Goal: Task Accomplishment & Management: Use online tool/utility

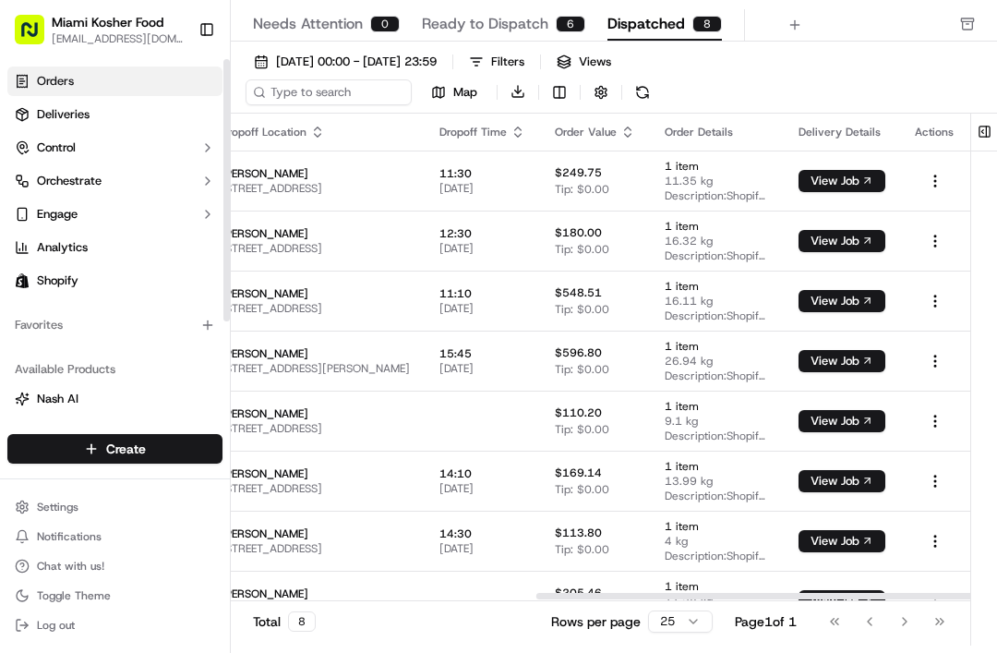
scroll to position [0, 520]
click at [798, 49] on div "01/09/2025 00:00 - 30/09/2025 23:59 Filters Views Map Download" at bounding box center [614, 81] width 766 height 65
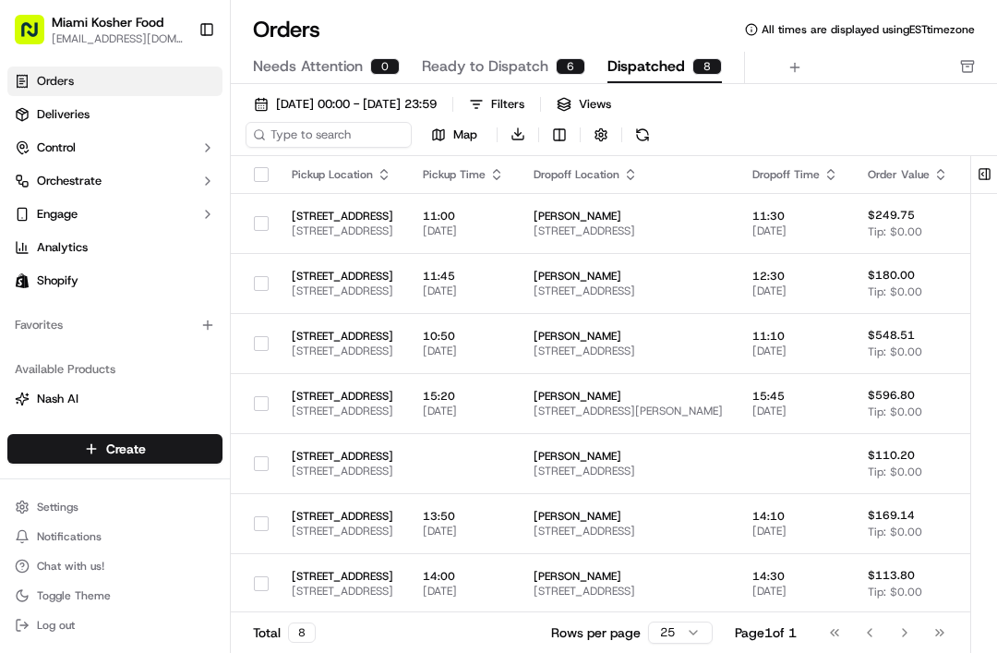
click at [486, 72] on span "Ready to Dispatch" at bounding box center [485, 66] width 126 height 22
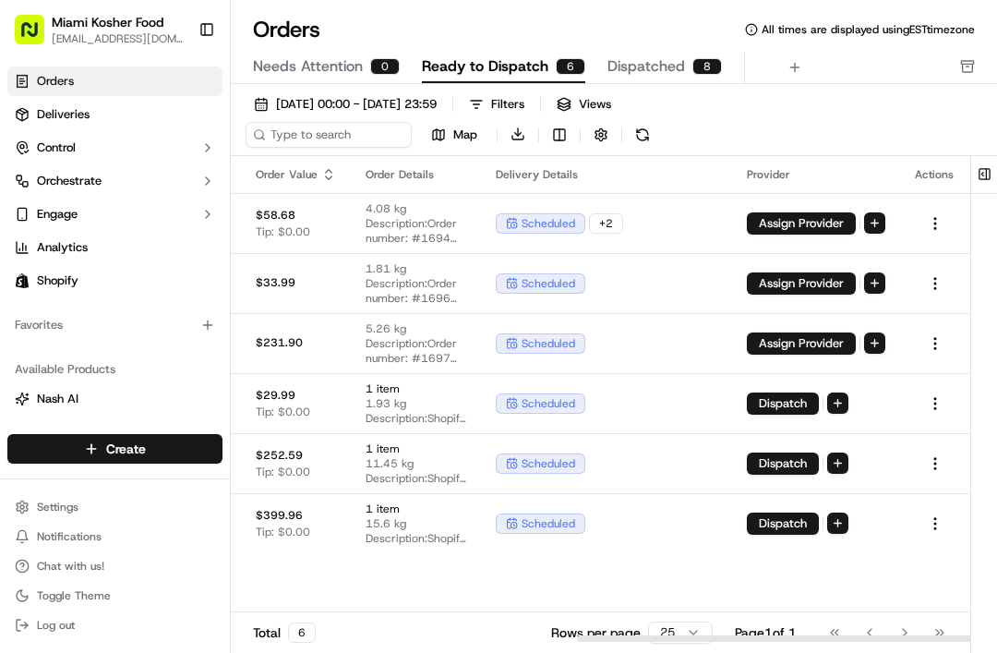
click at [575, 518] on span "scheduled" at bounding box center [549, 523] width 54 height 15
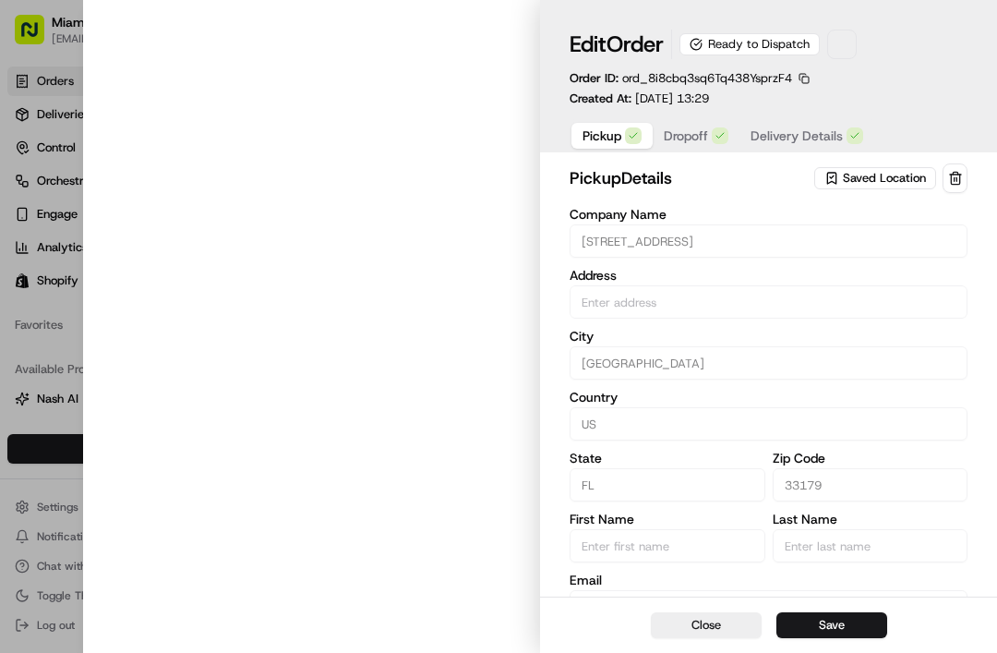
type input "[STREET_ADDRESS]"
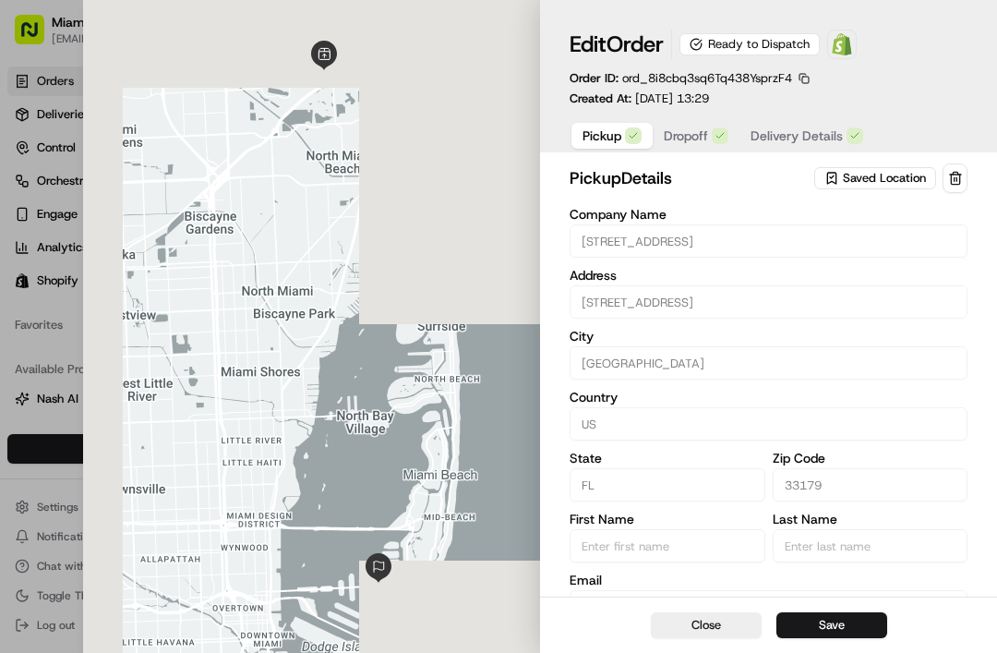
click at [805, 138] on span "Delivery Details" at bounding box center [797, 135] width 92 height 18
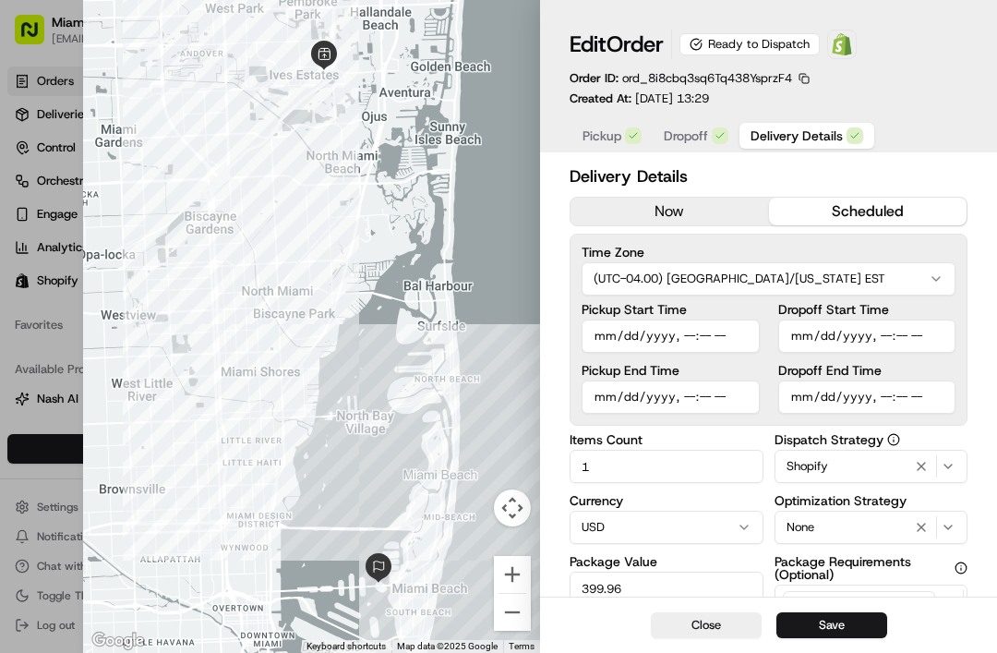
click at [652, 212] on button "now" at bounding box center [670, 212] width 198 height 28
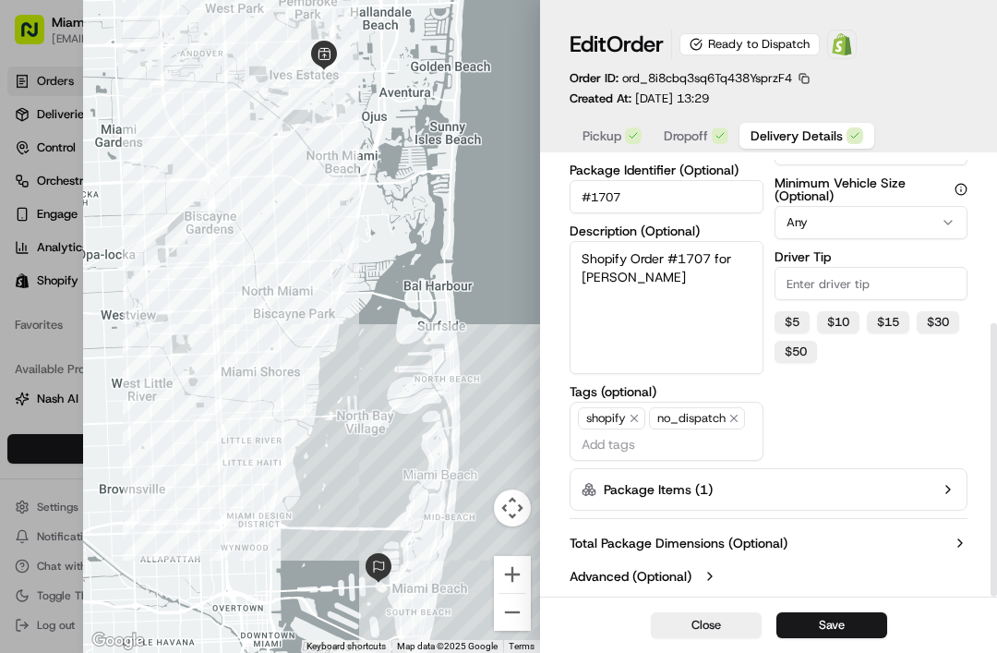
scroll to position [260, 0]
click at [619, 479] on button "Package Items ( 1 )" at bounding box center [769, 489] width 398 height 42
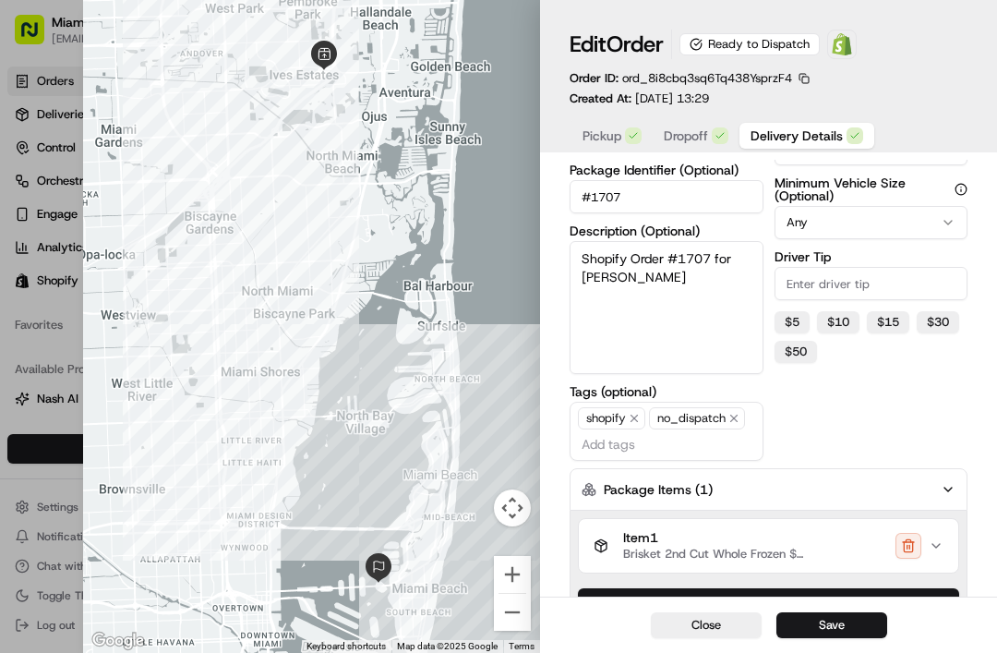
click at [632, 539] on span "Item 1" at bounding box center [715, 538] width 185 height 17
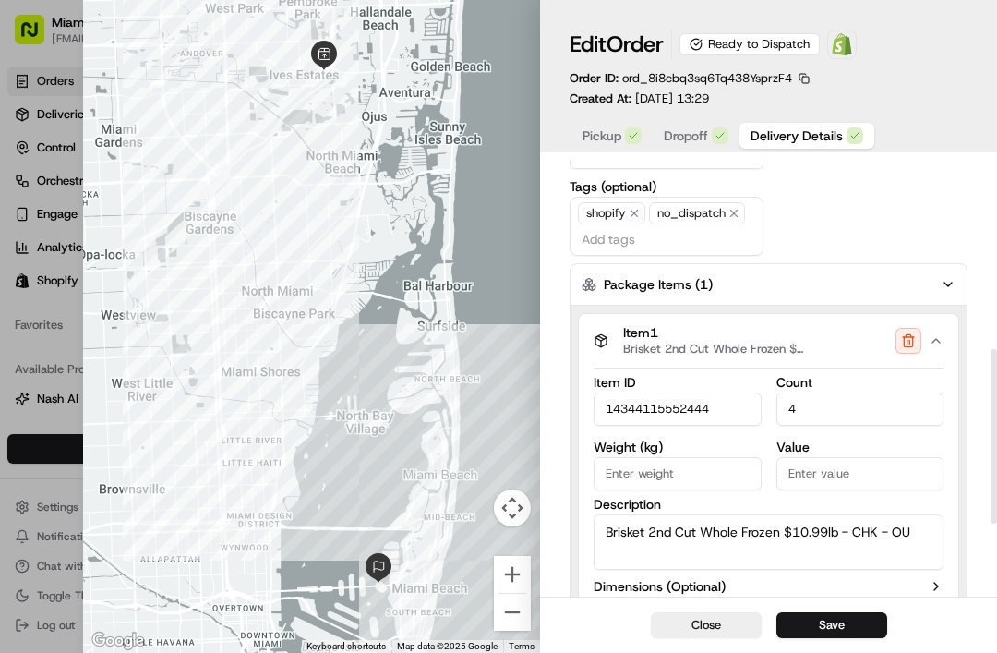
scroll to position [475, 0]
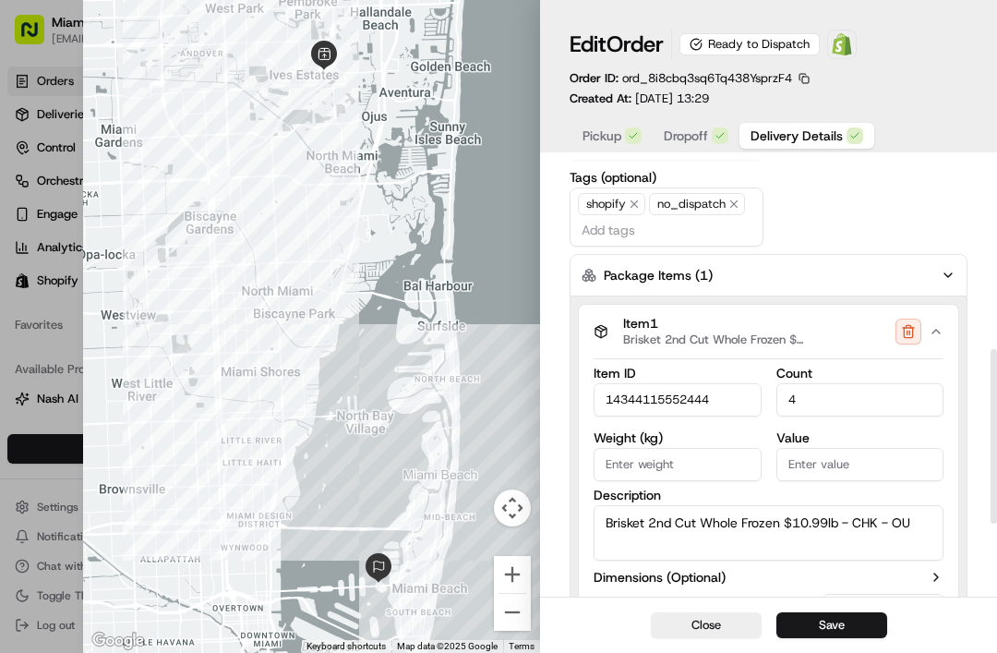
click at [607, 397] on input "14344115552444" at bounding box center [678, 399] width 168 height 33
type input "A14344115552444"
click at [814, 612] on button "Save" at bounding box center [831, 625] width 111 height 26
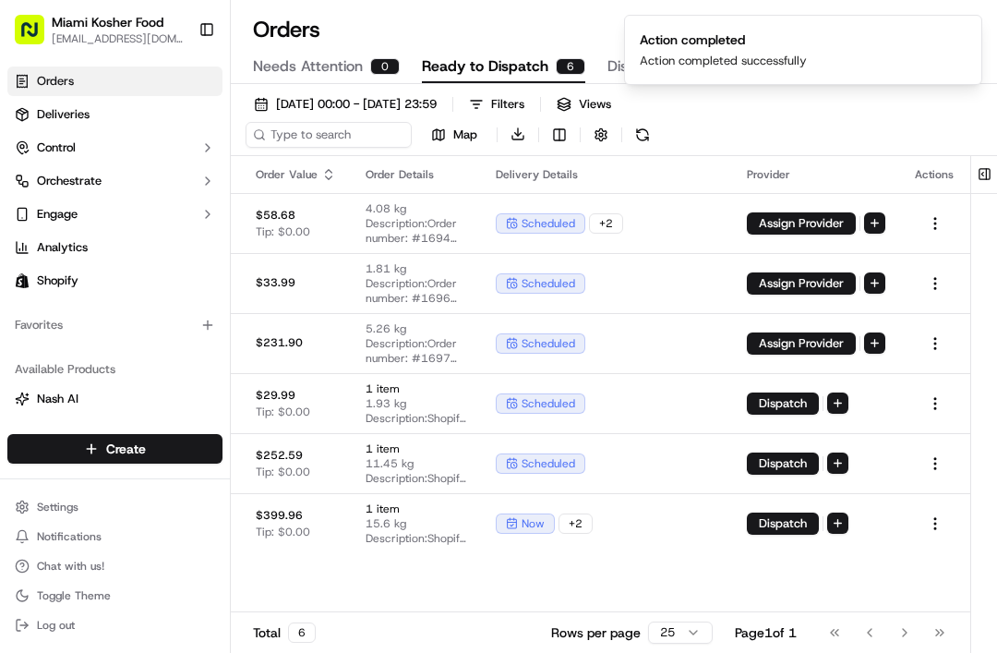
click at [609, 73] on ol "Action completed Action completed successfully" at bounding box center [803, 50] width 388 height 100
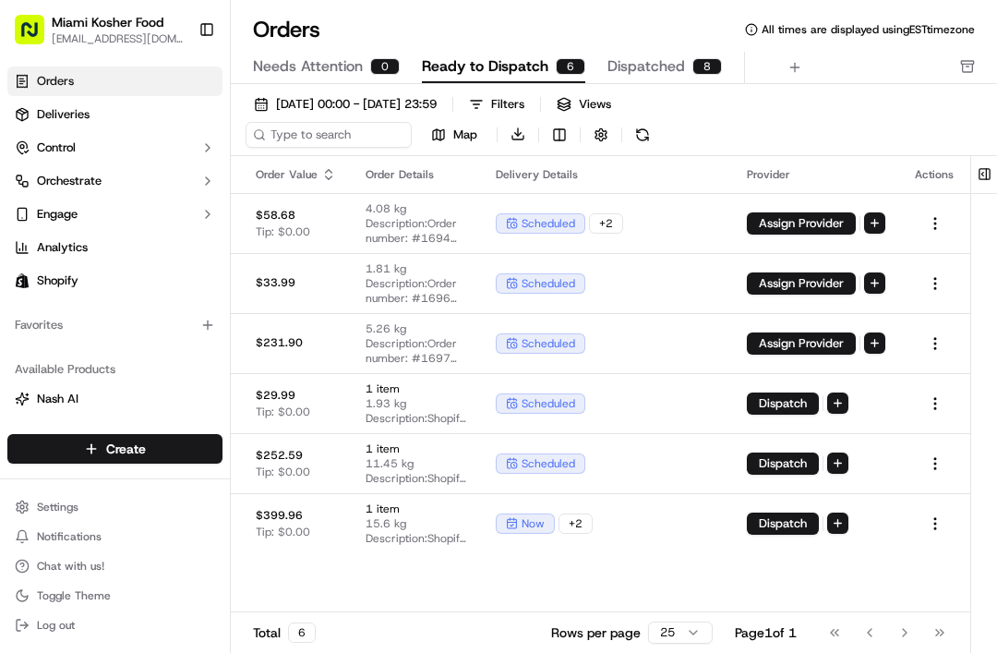
click at [661, 73] on span "Dispatched" at bounding box center [647, 66] width 78 height 22
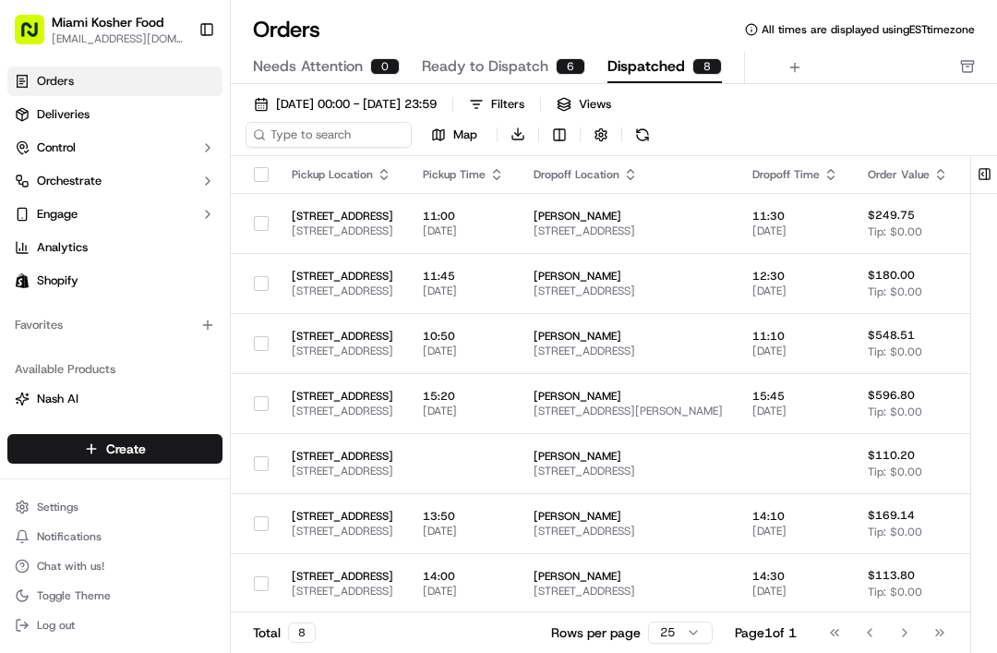
click at [502, 63] on span "Ready to Dispatch" at bounding box center [485, 66] width 126 height 22
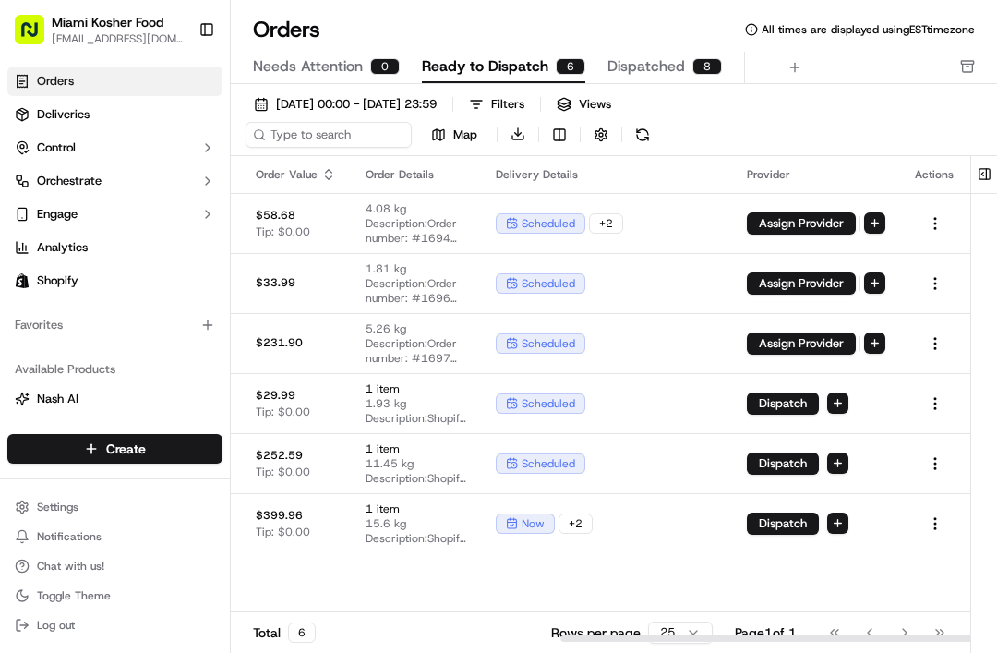
scroll to position [0, 716]
click at [819, 530] on button "Dispatch" at bounding box center [783, 523] width 72 height 22
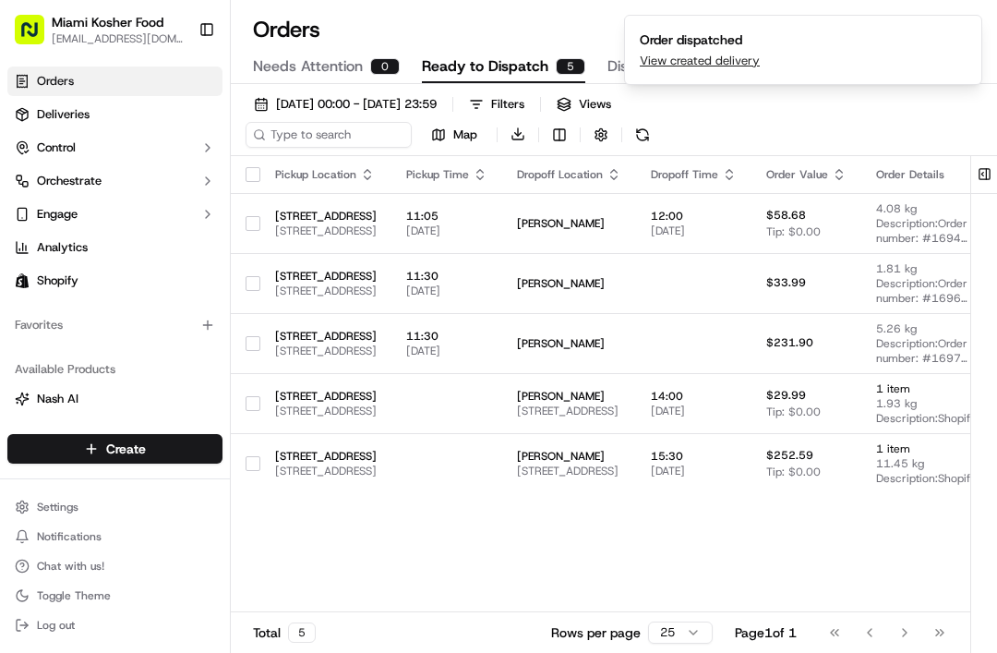
click at [692, 64] on link "View created delivery" at bounding box center [700, 61] width 120 height 17
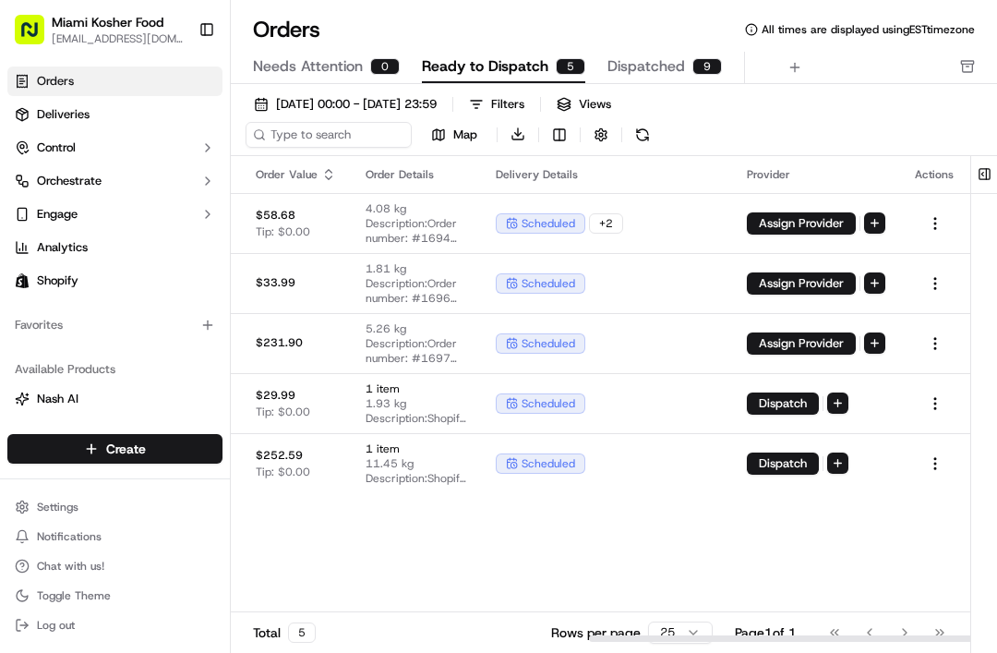
scroll to position [0, 793]
click at [669, 63] on span "Dispatched" at bounding box center [647, 66] width 78 height 22
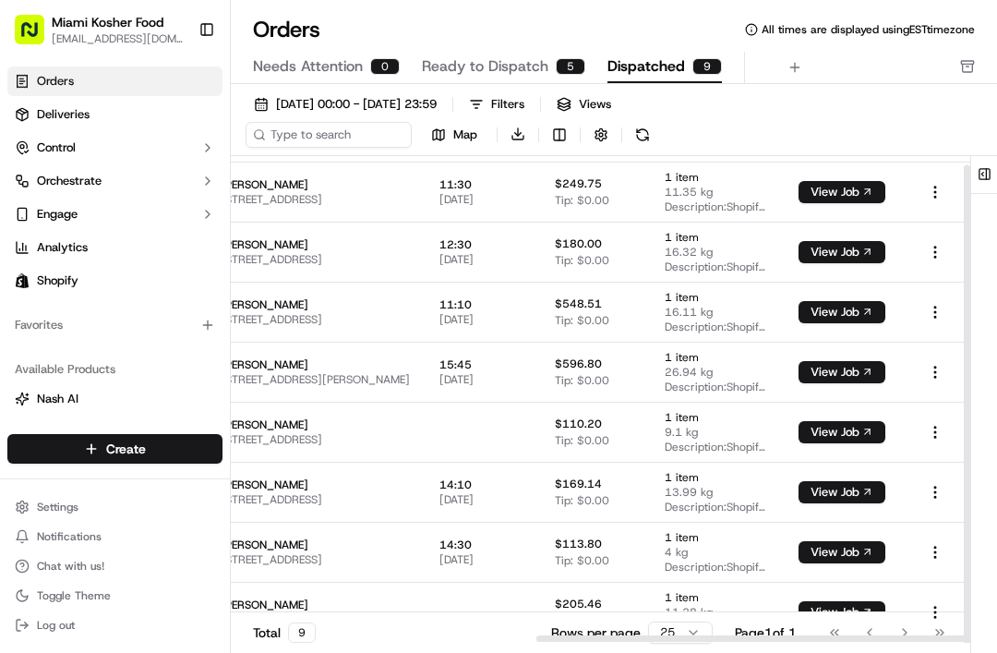
scroll to position [0, 520]
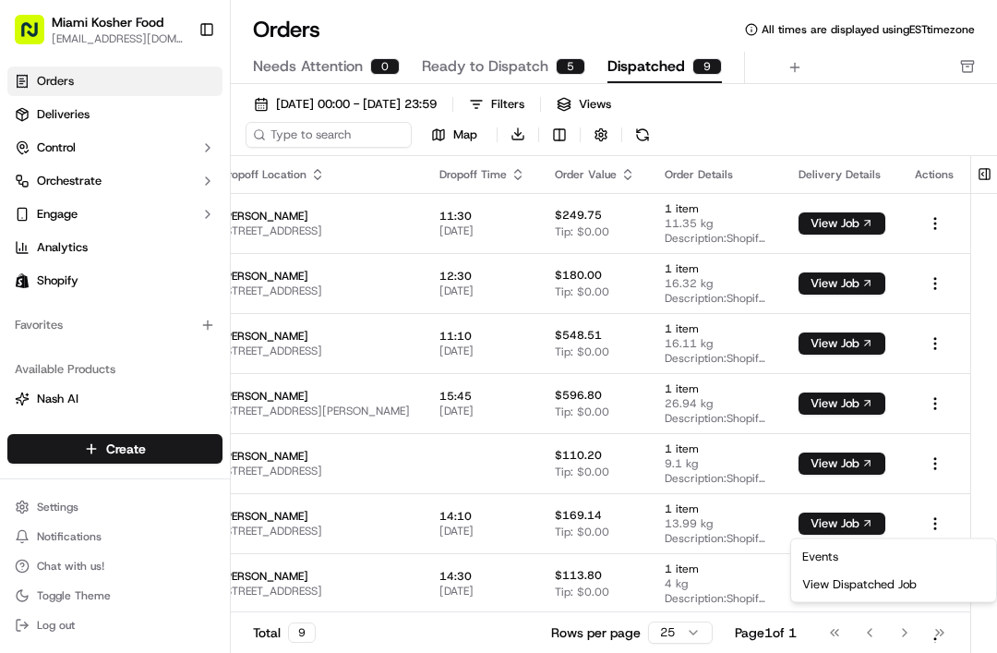
click at [951, 450] on html "Miami Kosher Food nandodixcontrolusa@gmail.com Toggle Sidebar Orders Deliveries…" at bounding box center [498, 326] width 997 height 653
click at [951, 485] on td at bounding box center [935, 463] width 70 height 60
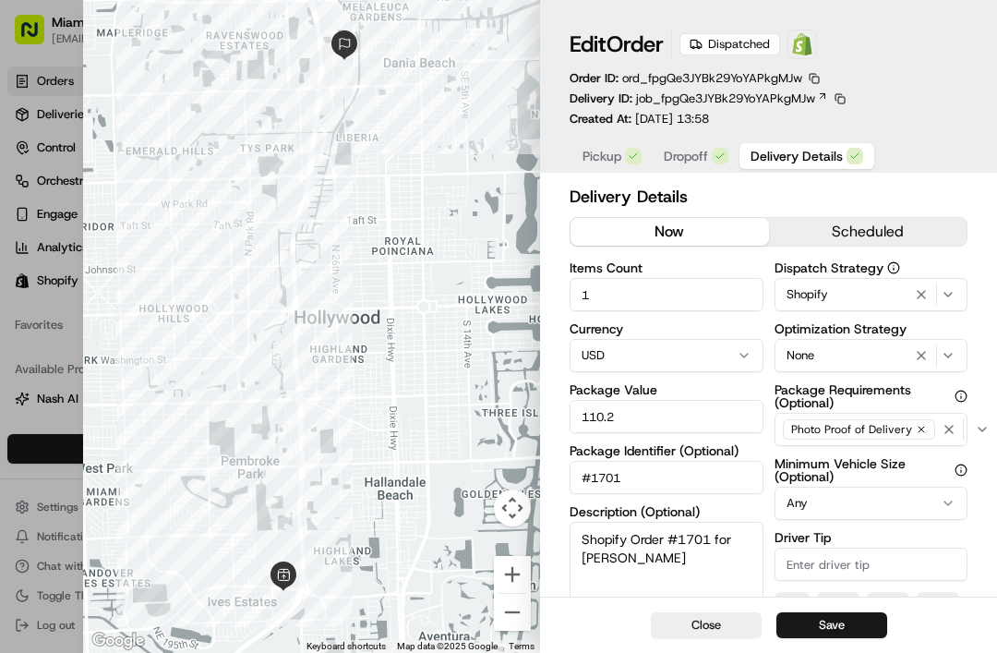
click at [692, 635] on button "Close" at bounding box center [706, 625] width 111 height 26
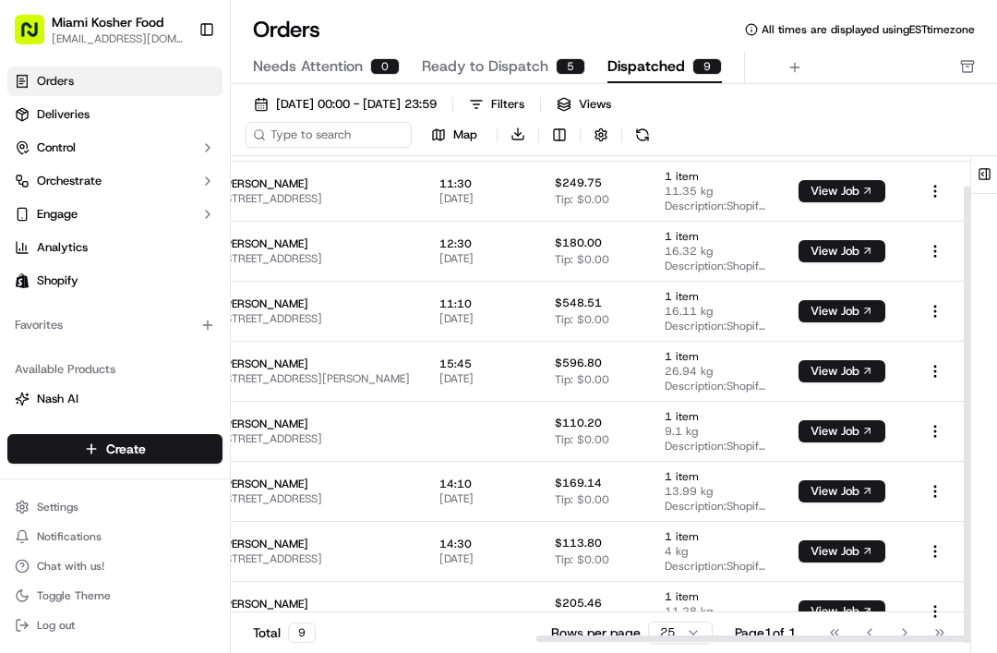
scroll to position [31, 520]
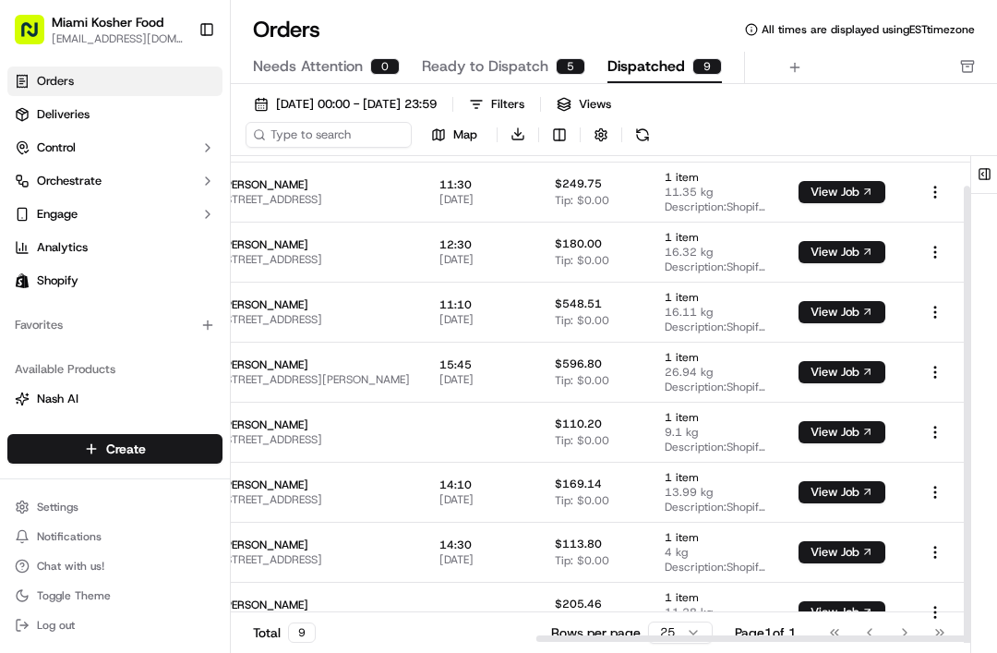
click at [968, 452] on td at bounding box center [935, 432] width 70 height 60
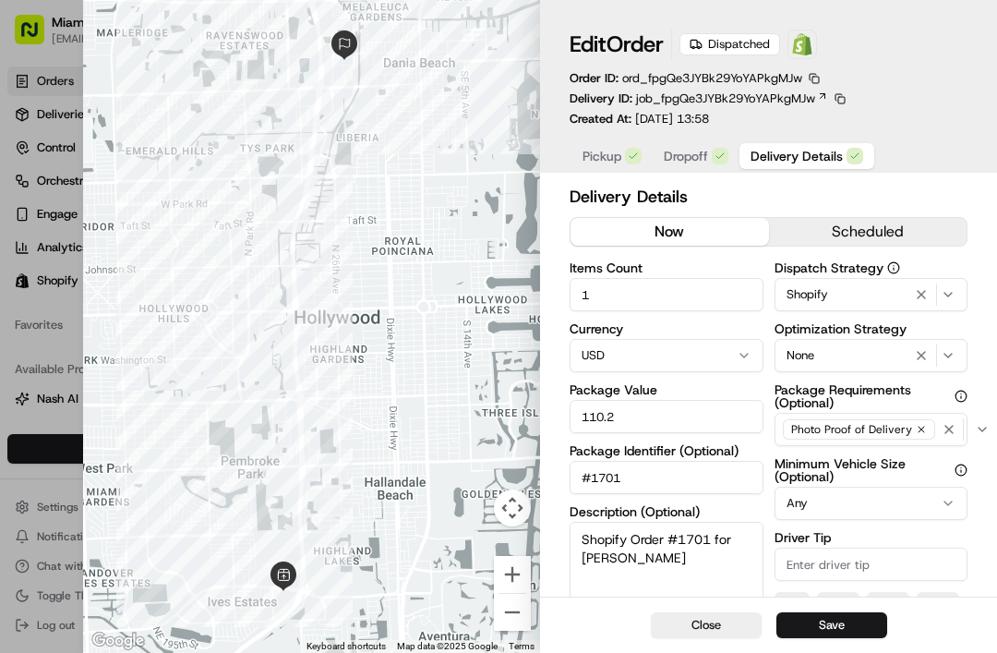
click at [698, 608] on div "Close Save" at bounding box center [768, 624] width 457 height 56
click at [688, 621] on button "Close" at bounding box center [706, 625] width 111 height 26
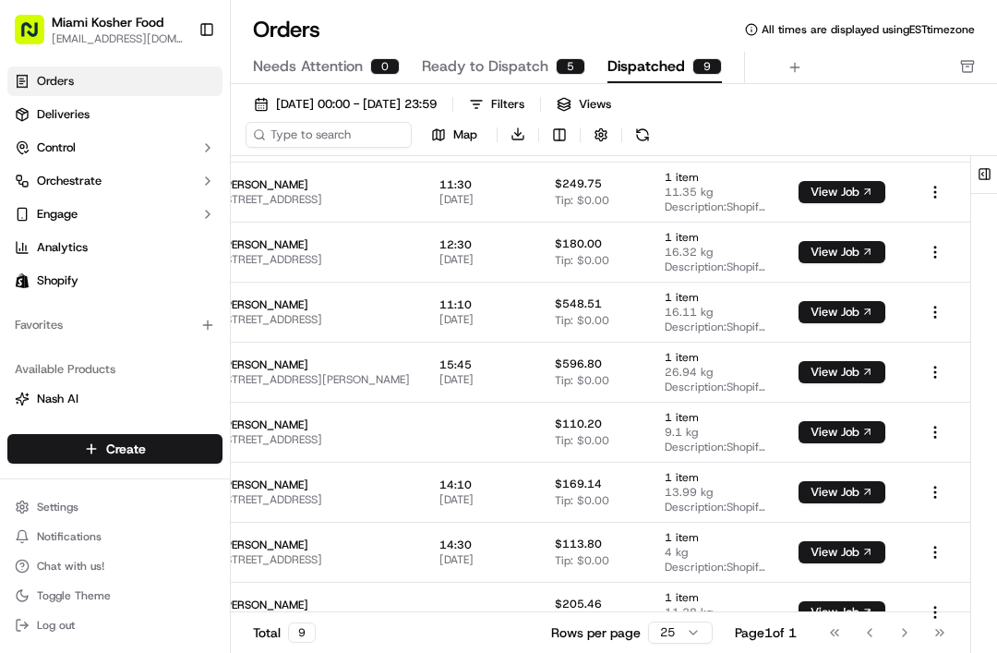
click at [966, 484] on td at bounding box center [935, 492] width 70 height 60
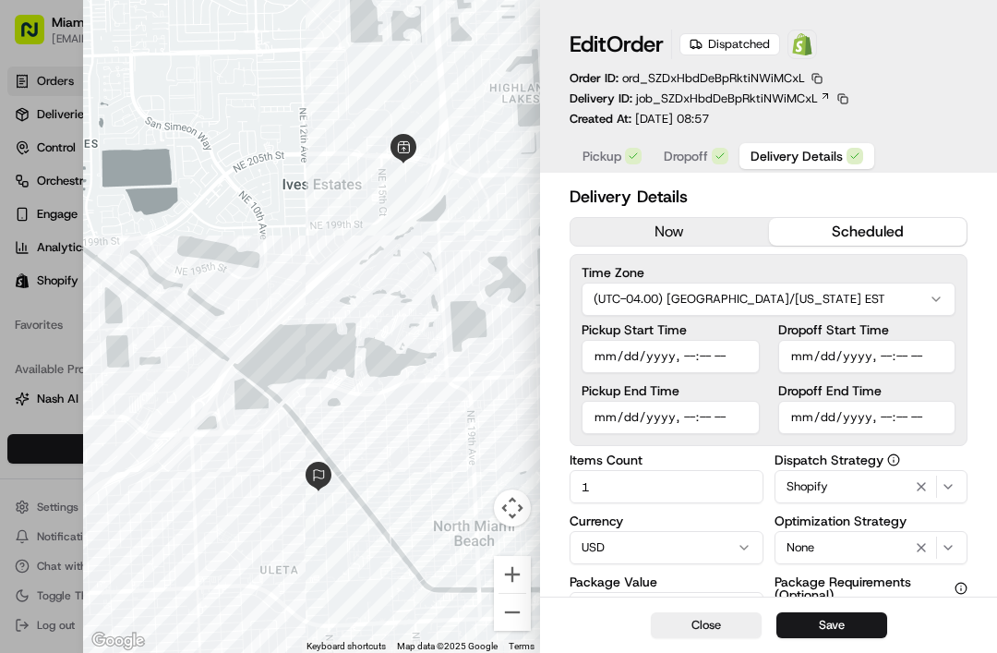
click at [702, 637] on button "Close" at bounding box center [706, 625] width 111 height 26
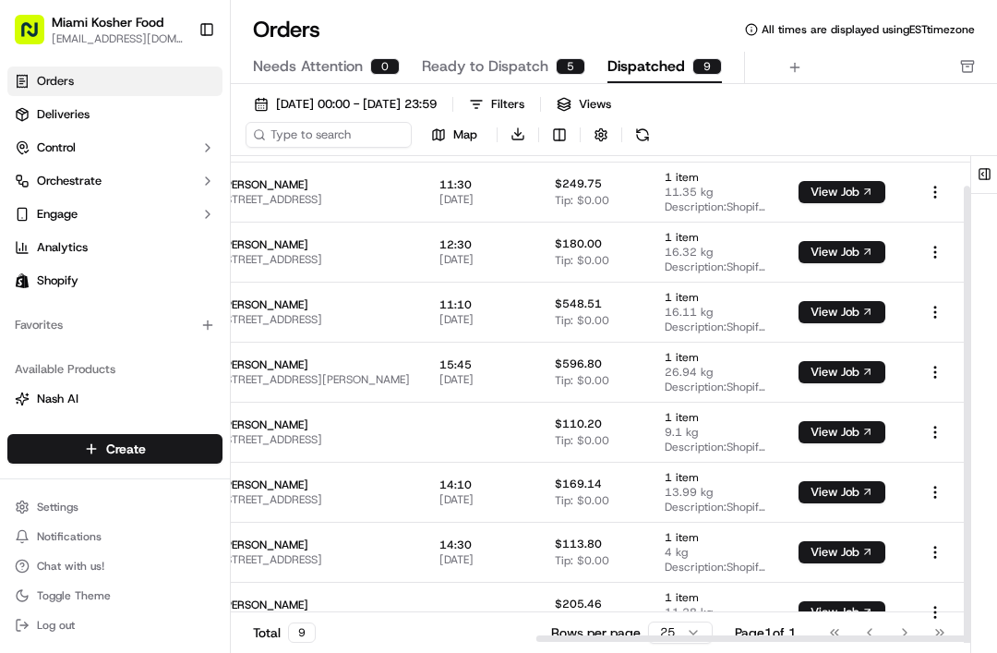
click at [905, 641] on td at bounding box center [935, 612] width 70 height 60
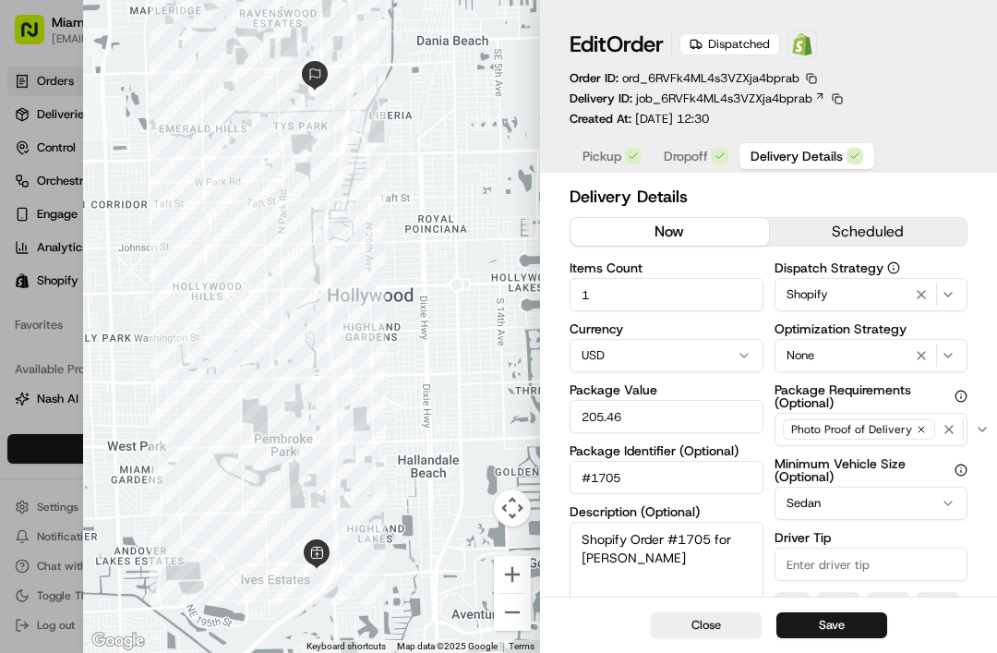
click at [715, 635] on button "Close" at bounding box center [706, 625] width 111 height 26
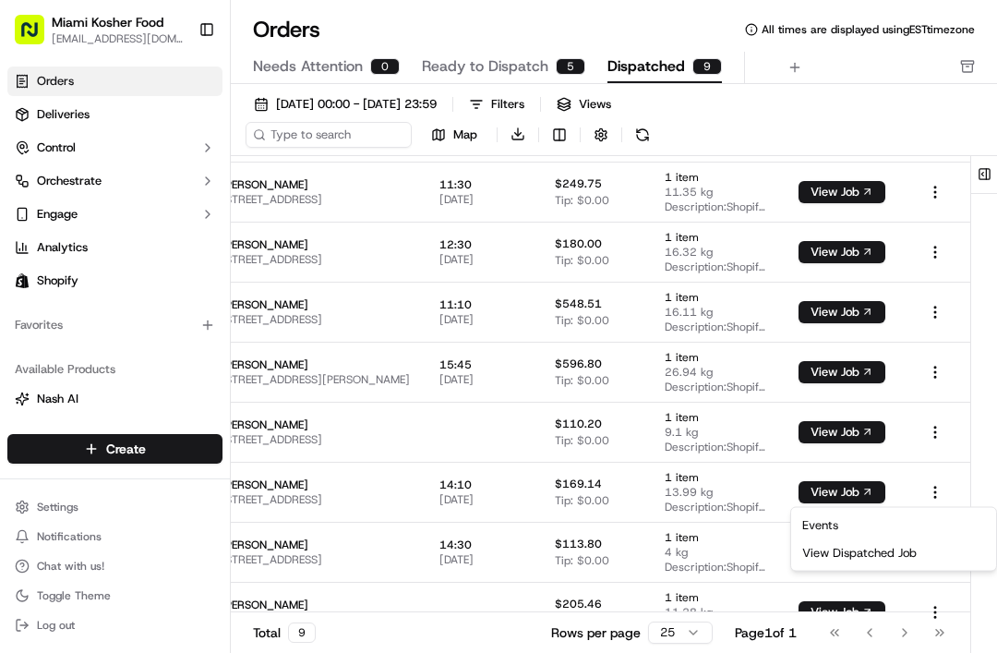
click at [986, 444] on html "Miami Kosher Food nandodixcontrolusa@gmail.com Toggle Sidebar Orders Deliveries…" at bounding box center [498, 326] width 997 height 653
click at [966, 450] on td at bounding box center [935, 432] width 70 height 60
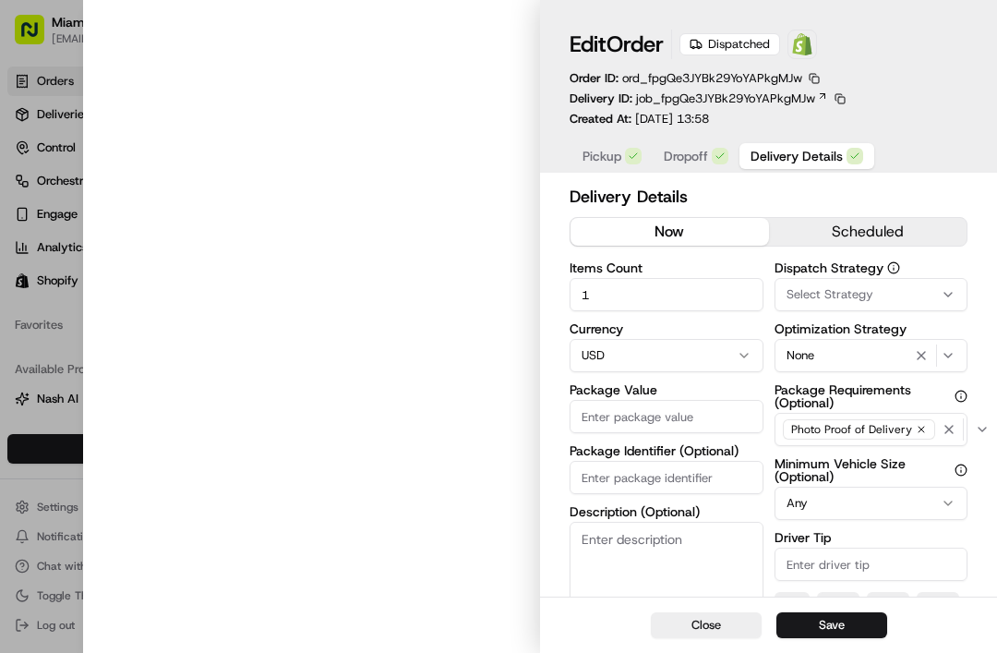
type input "110.2"
type input "#1701"
type textarea "Shopify Order #1701 for Alon Gabay"
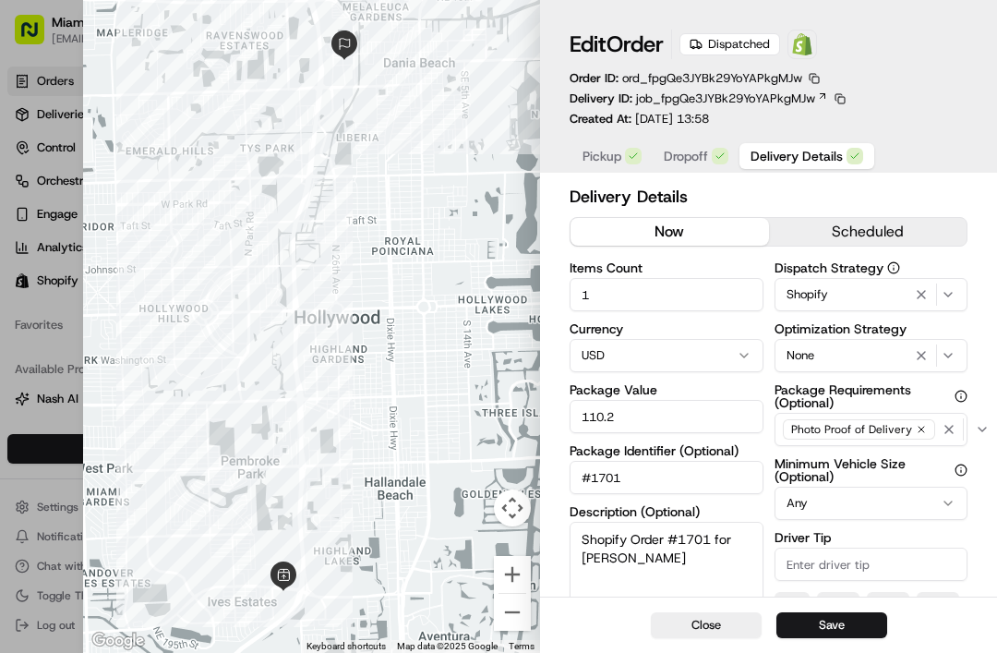
click at [723, 614] on button "Close" at bounding box center [706, 625] width 111 height 26
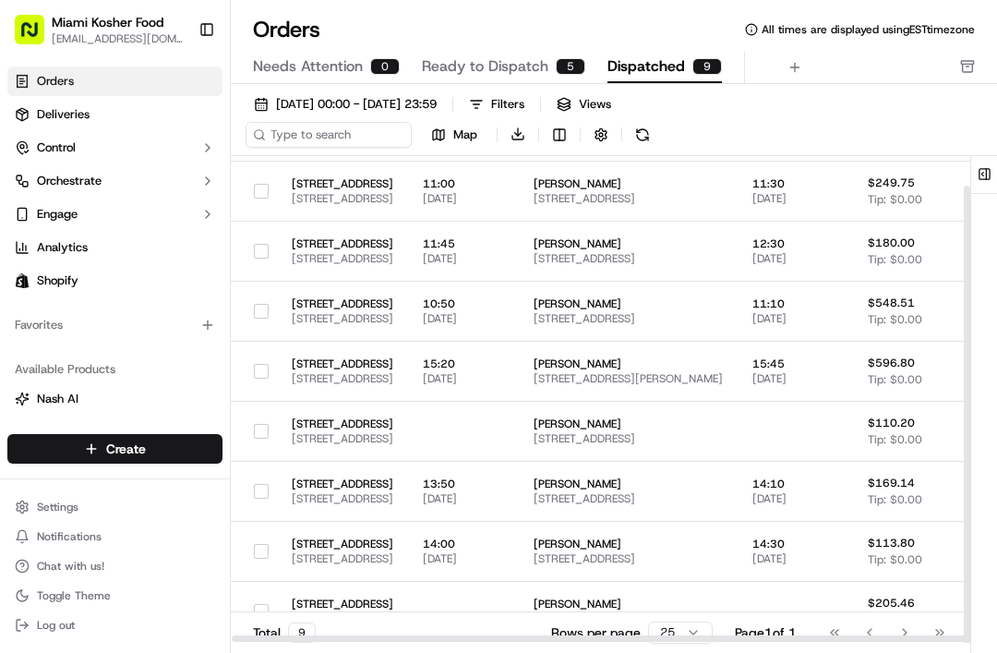
scroll to position [31, 0]
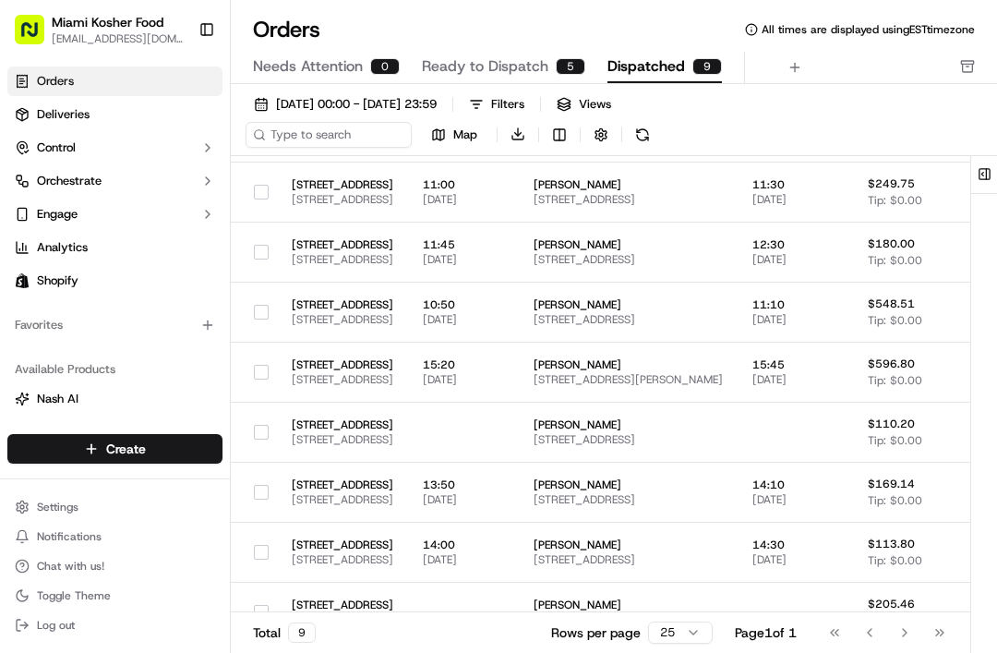
click at [943, 621] on div "Go to first page Go to previous page Go to next page Go to last page" at bounding box center [887, 633] width 137 height 26
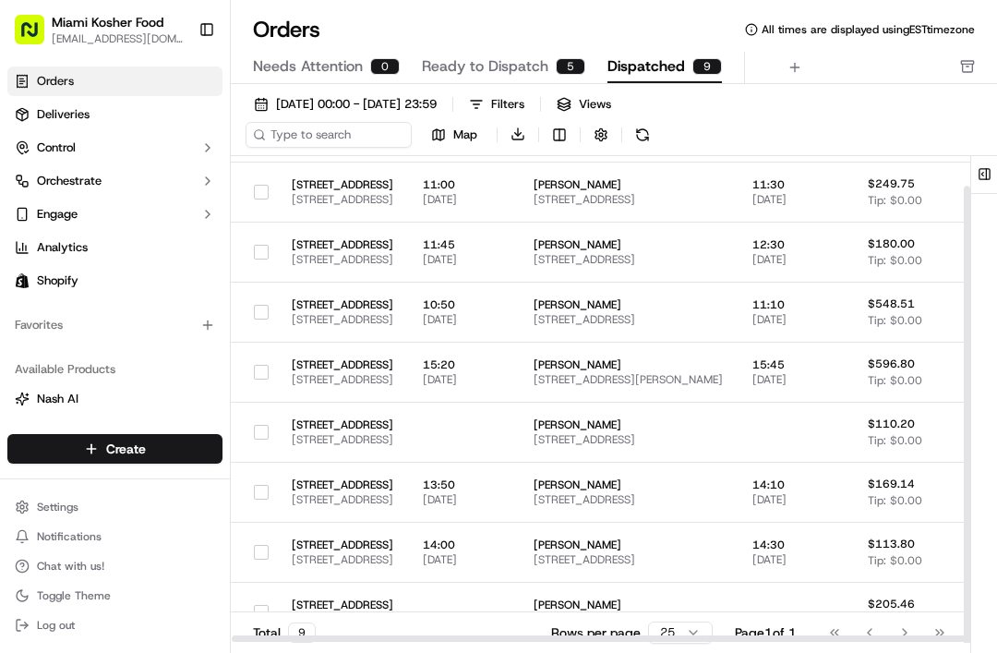
click at [935, 638] on div "Go to first page Go to previous page Go to next page Go to last page" at bounding box center [887, 633] width 137 height 26
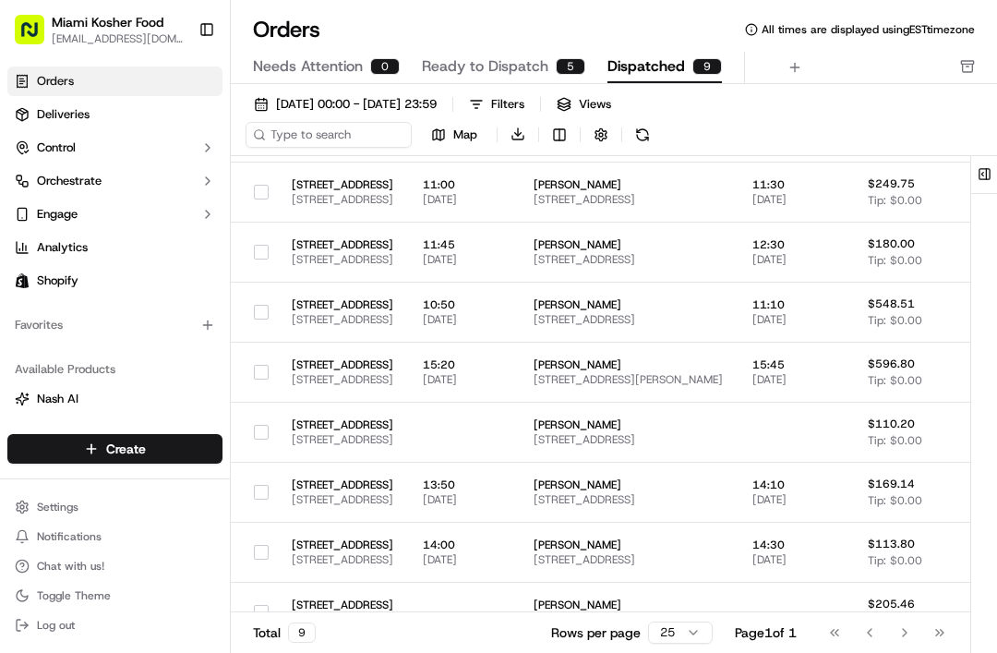
click at [932, 643] on div "Go to first page Go to previous page Go to next page Go to last page" at bounding box center [887, 633] width 137 height 26
click at [943, 642] on div "Go to first page Go to previous page Go to next page Go to last page" at bounding box center [887, 633] width 137 height 26
click at [941, 633] on div "Go to first page Go to previous page Go to next page Go to last page" at bounding box center [887, 633] width 137 height 26
click at [902, 632] on div "Go to first page Go to previous page Go to next page Go to last page" at bounding box center [887, 633] width 137 height 26
click at [906, 620] on div "Go to first page Go to previous page Go to next page Go to last page" at bounding box center [887, 633] width 137 height 26
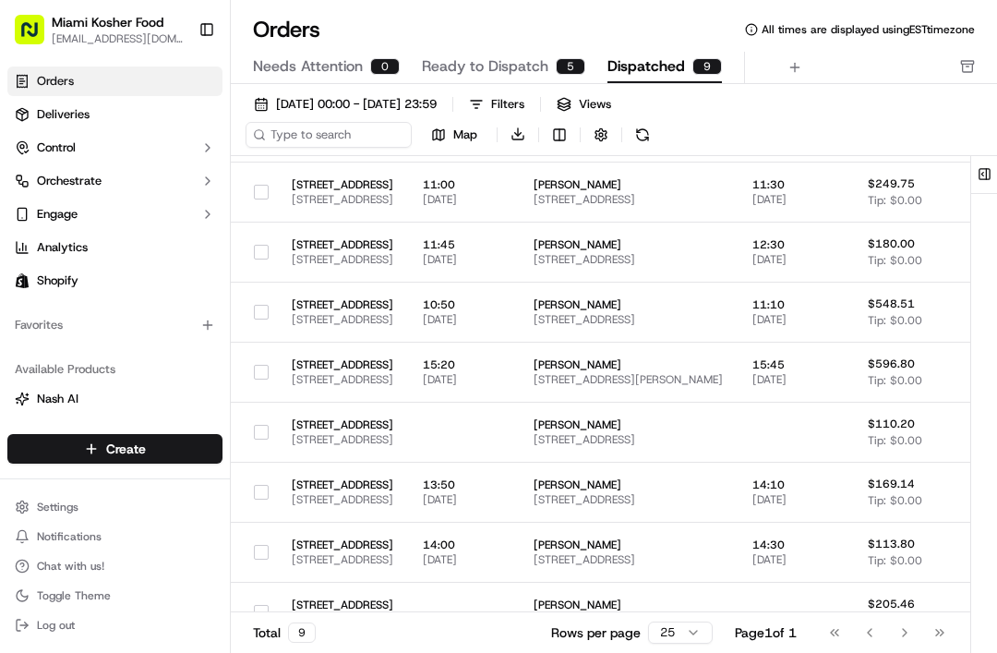
click at [865, 636] on div "Go to first page Go to previous page Go to next page Go to last page" at bounding box center [887, 633] width 137 height 26
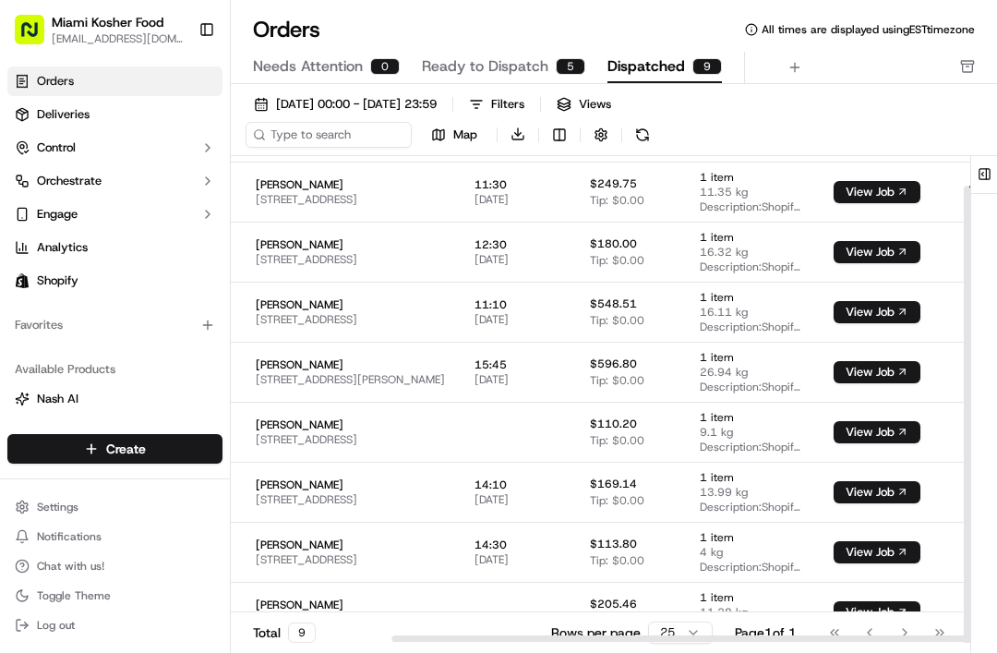
click at [313, 643] on div "Total 9 Rows per page 25 Page 1 of 1 Go to first page Go to previous page Go to…" at bounding box center [601, 632] width 740 height 42
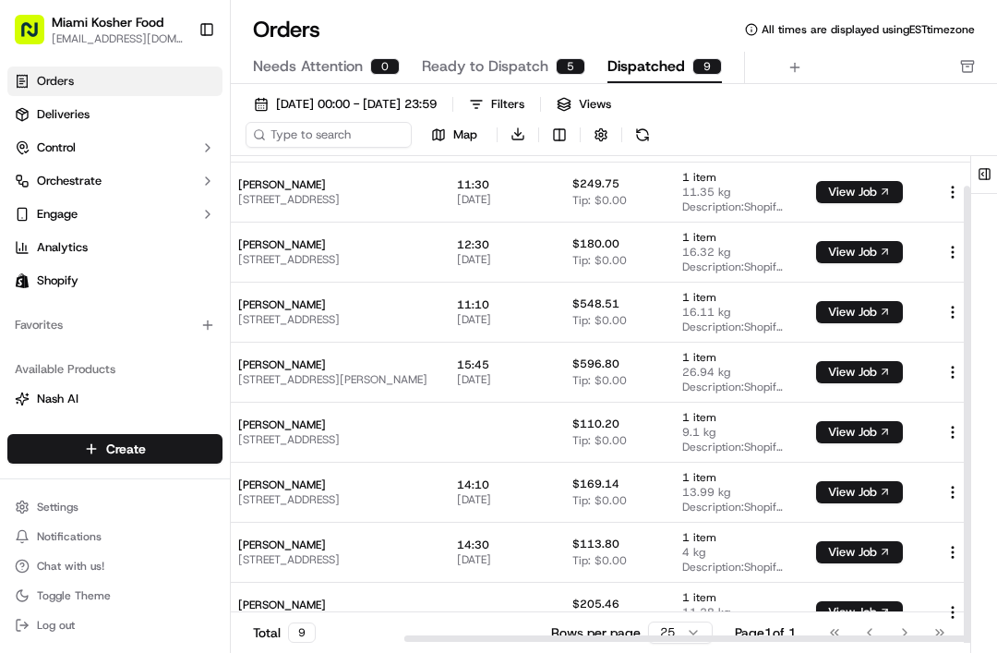
click at [313, 643] on div "Total 9 Rows per page 25 Page 1 of 1 Go to first page Go to previous page Go to…" at bounding box center [601, 632] width 740 height 42
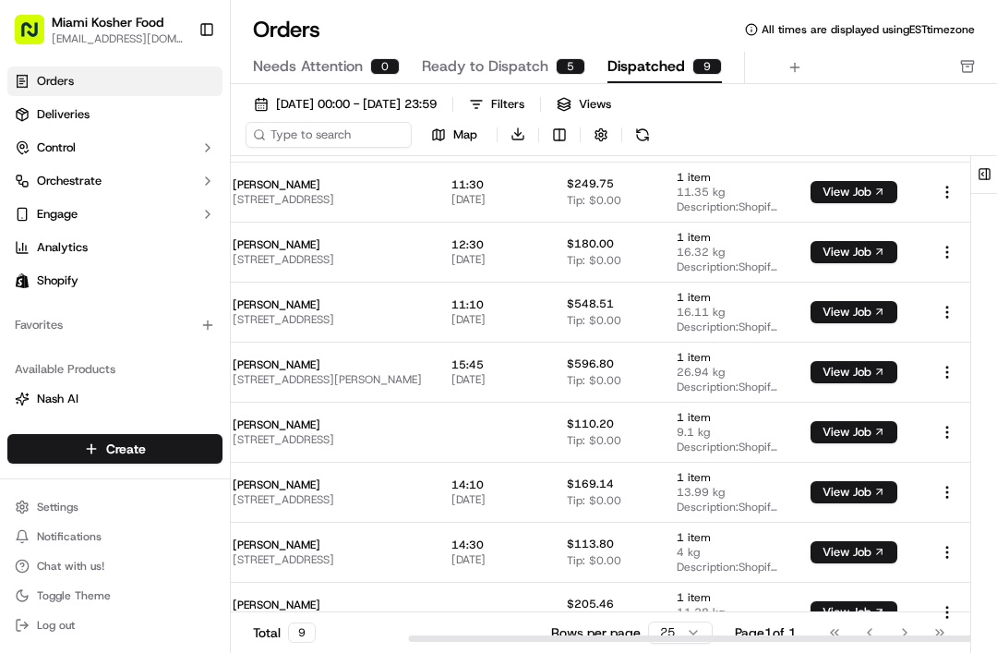
scroll to position [31, 302]
click at [282, 641] on div "Total 9" at bounding box center [284, 632] width 63 height 20
click at [524, 111] on div "Filters" at bounding box center [507, 104] width 33 height 17
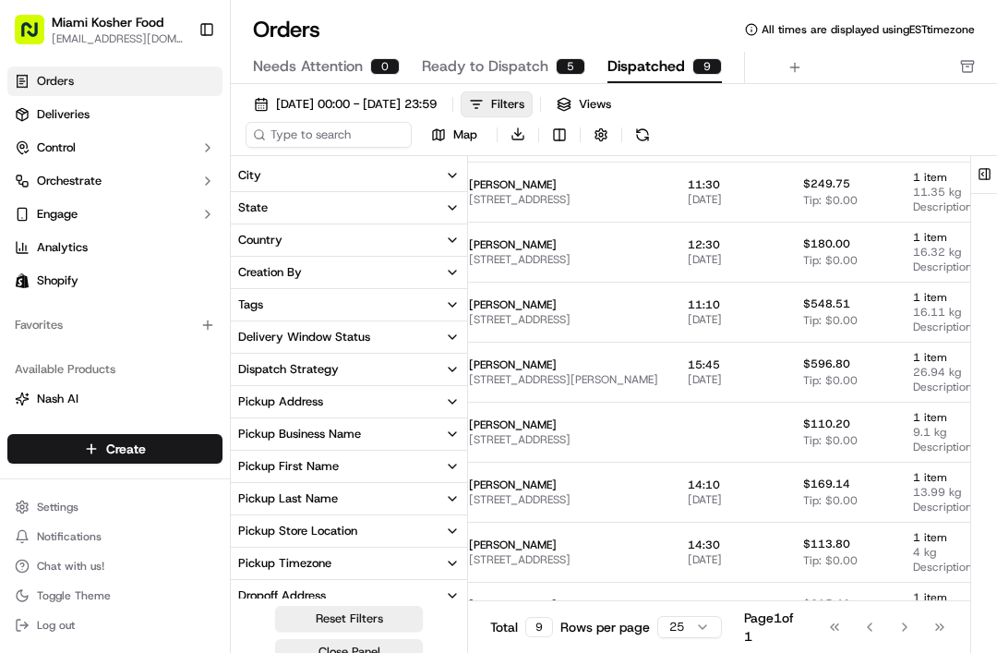
click at [533, 108] on button "Filters" at bounding box center [497, 104] width 72 height 26
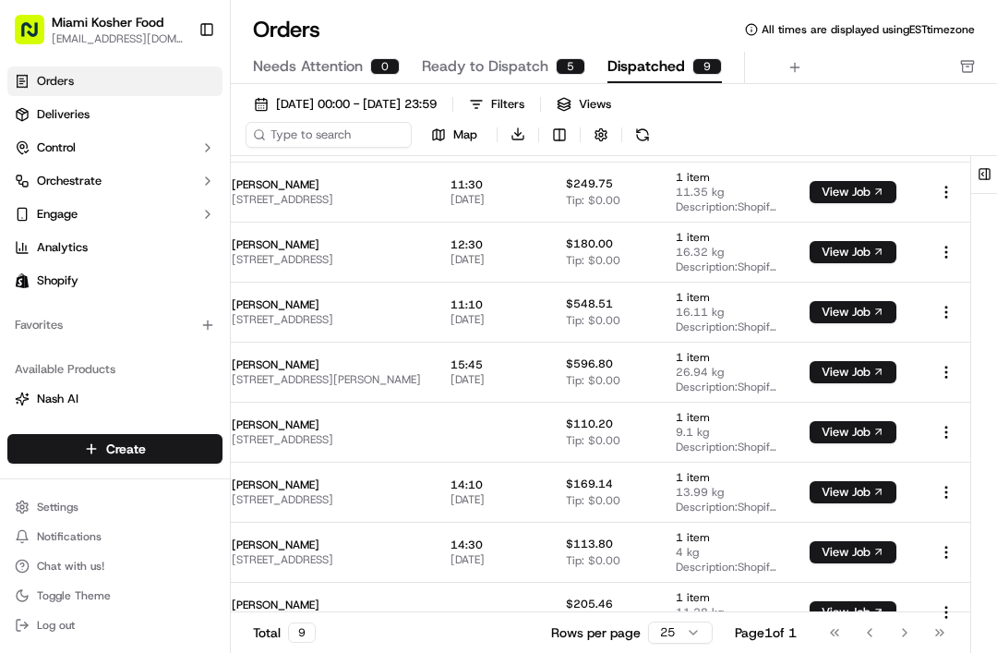
click at [611, 110] on span "Views" at bounding box center [595, 104] width 32 height 17
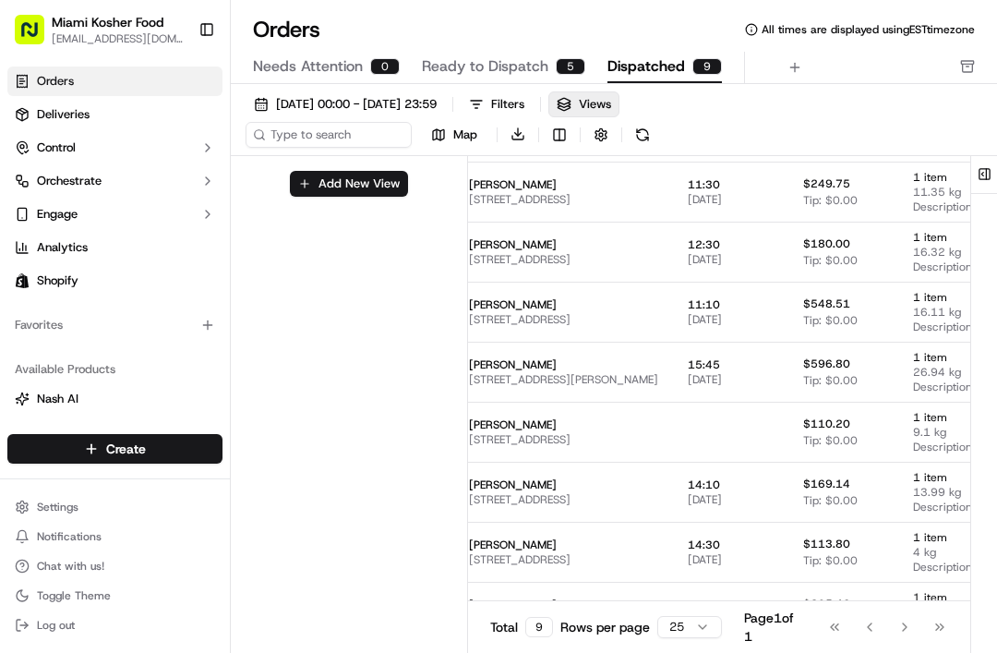
click at [611, 112] on span "Views" at bounding box center [595, 104] width 32 height 17
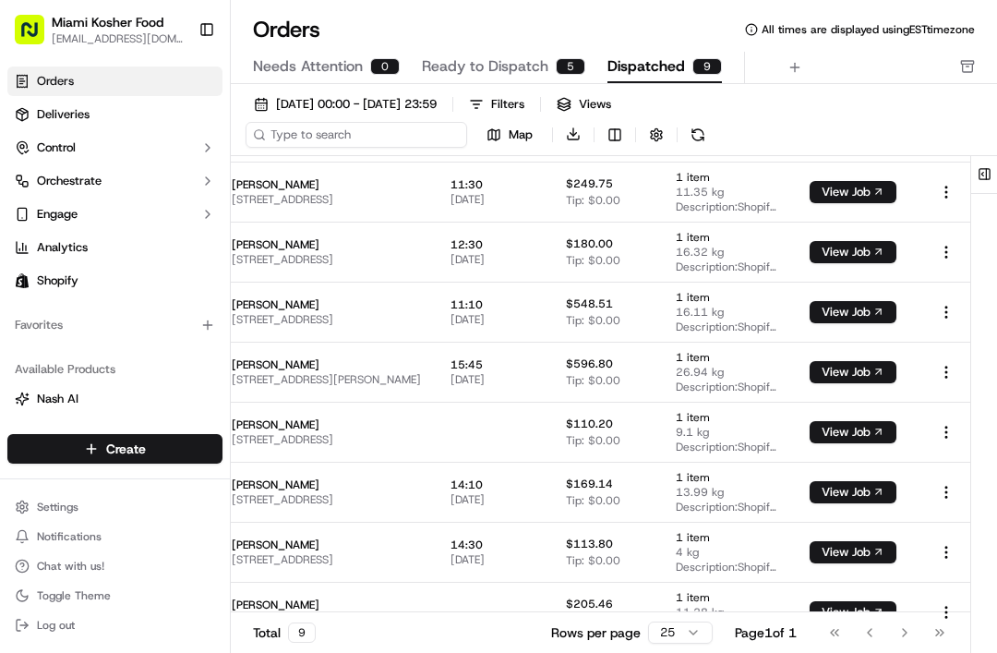
click at [302, 140] on input at bounding box center [357, 135] width 222 height 26
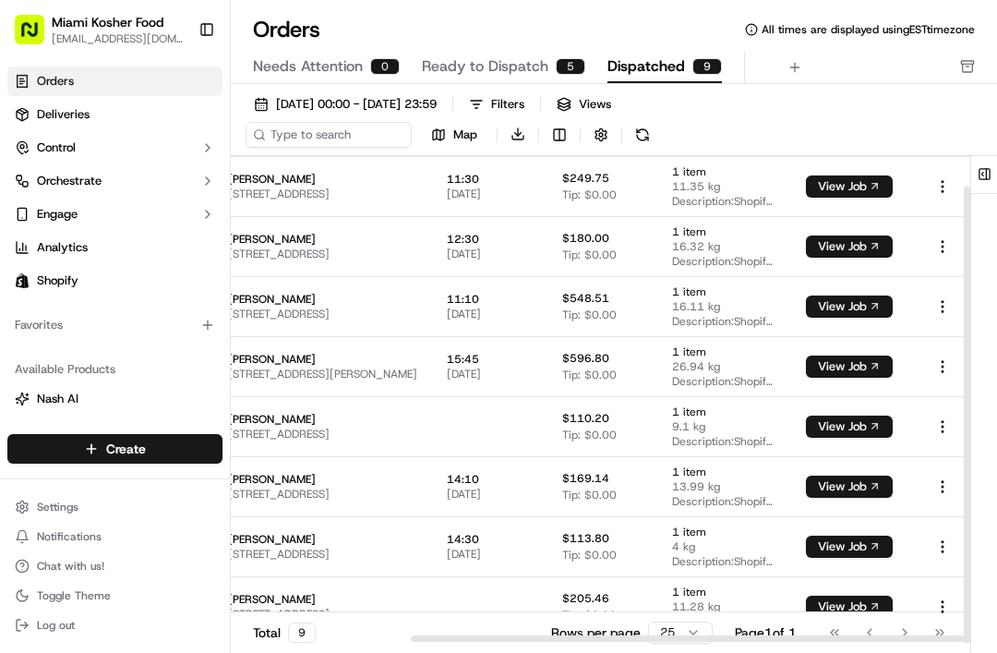
scroll to position [31, 306]
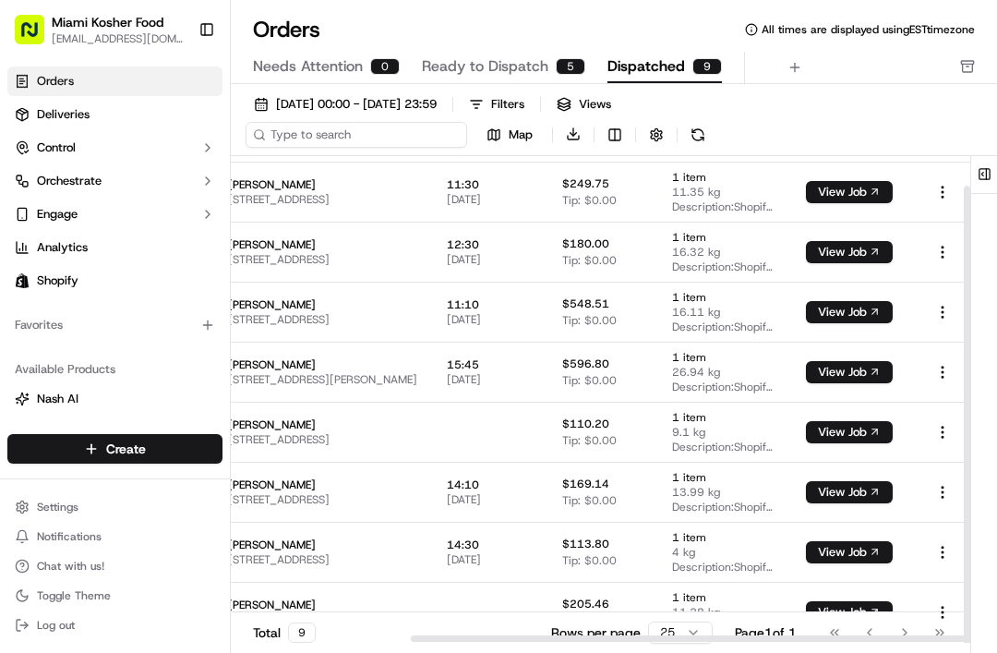
click at [283, 129] on input at bounding box center [357, 135] width 222 height 26
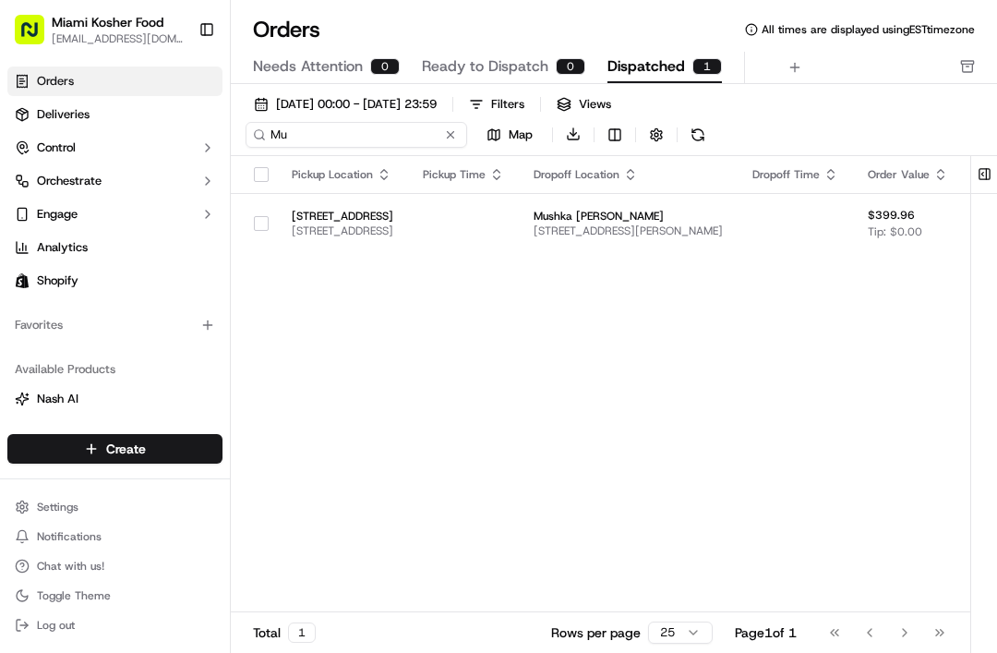
type input "Mu"
click at [519, 222] on td at bounding box center [463, 223] width 111 height 60
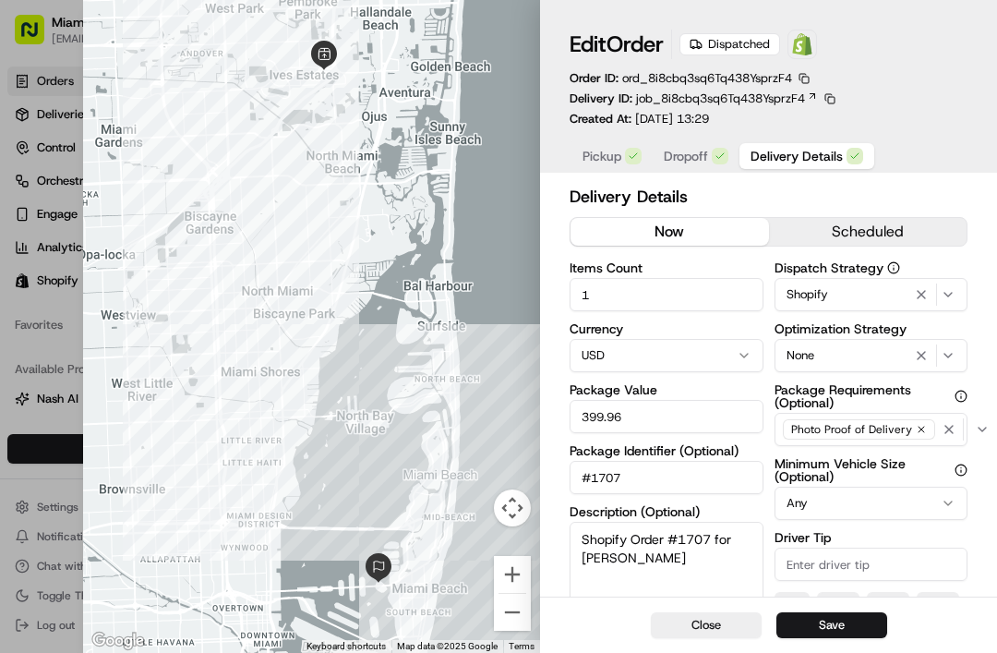
click at [829, 621] on button "Save" at bounding box center [831, 625] width 111 height 26
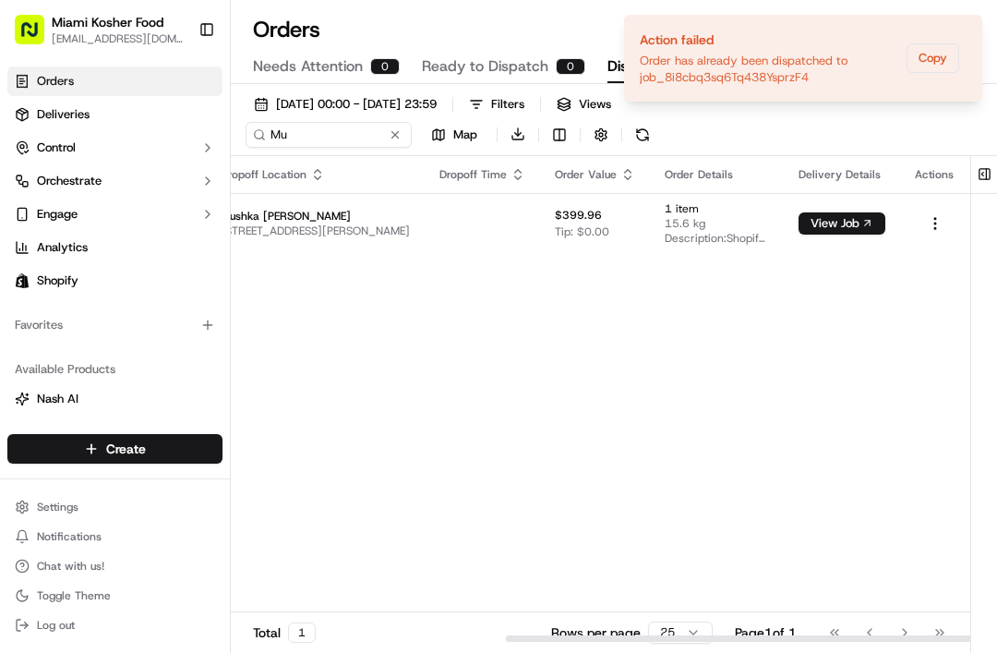
scroll to position [0, 437]
click at [751, 217] on span "15.6 kg" at bounding box center [717, 223] width 104 height 15
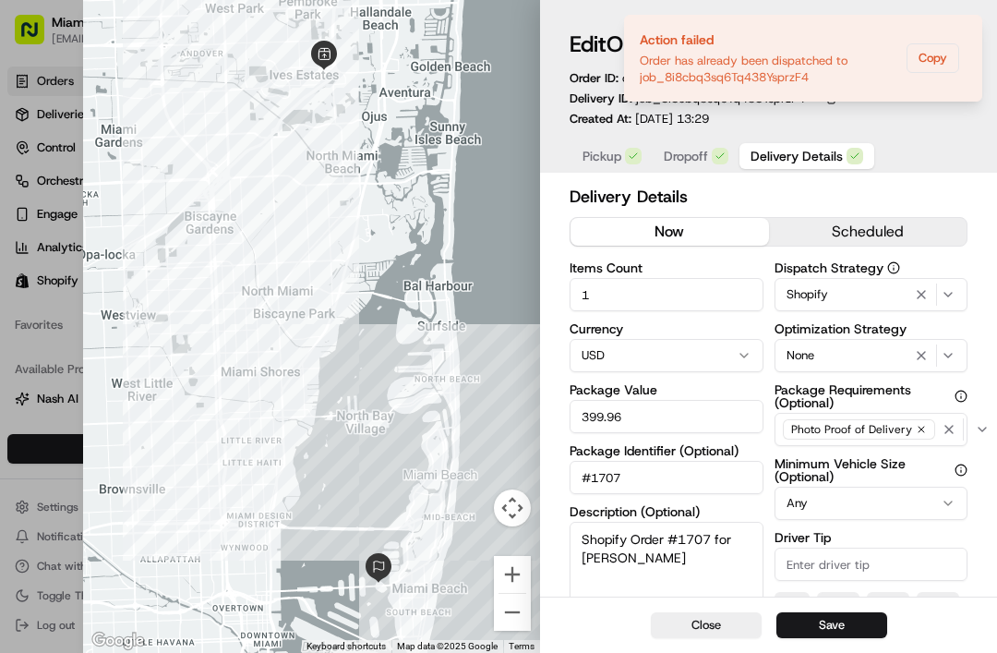
click at [826, 626] on button "Save" at bounding box center [831, 625] width 111 height 26
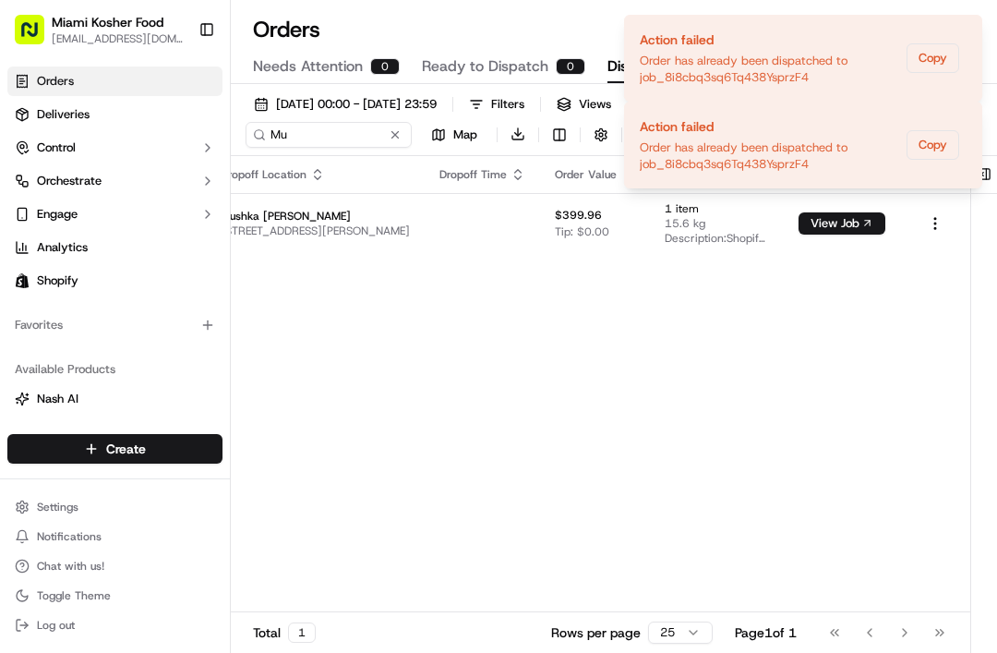
click at [844, 225] on button "View Job" at bounding box center [842, 223] width 87 height 22
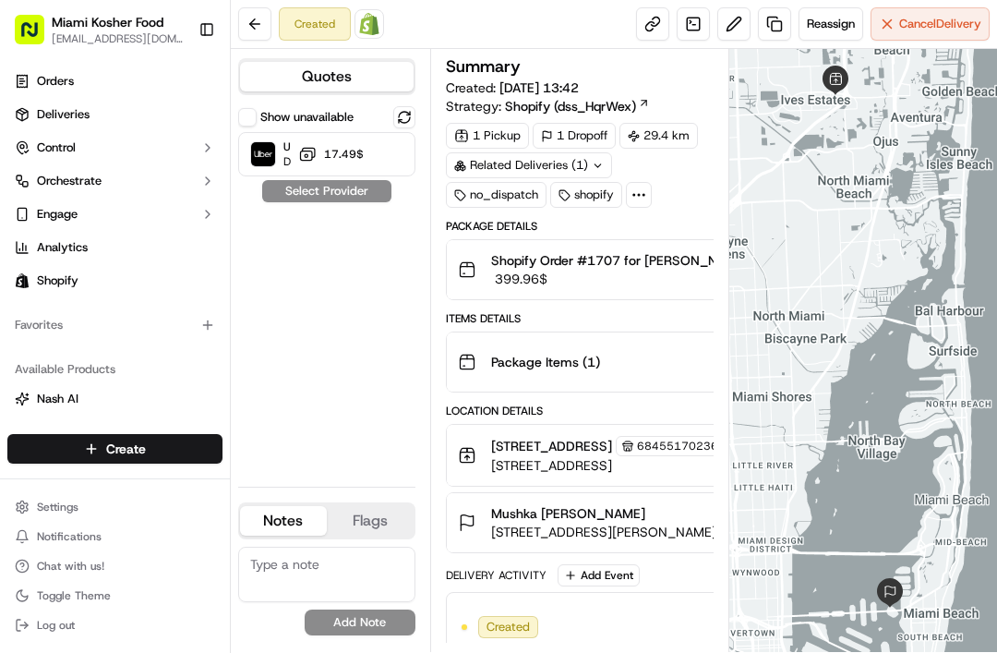
click at [402, 125] on button at bounding box center [404, 117] width 22 height 22
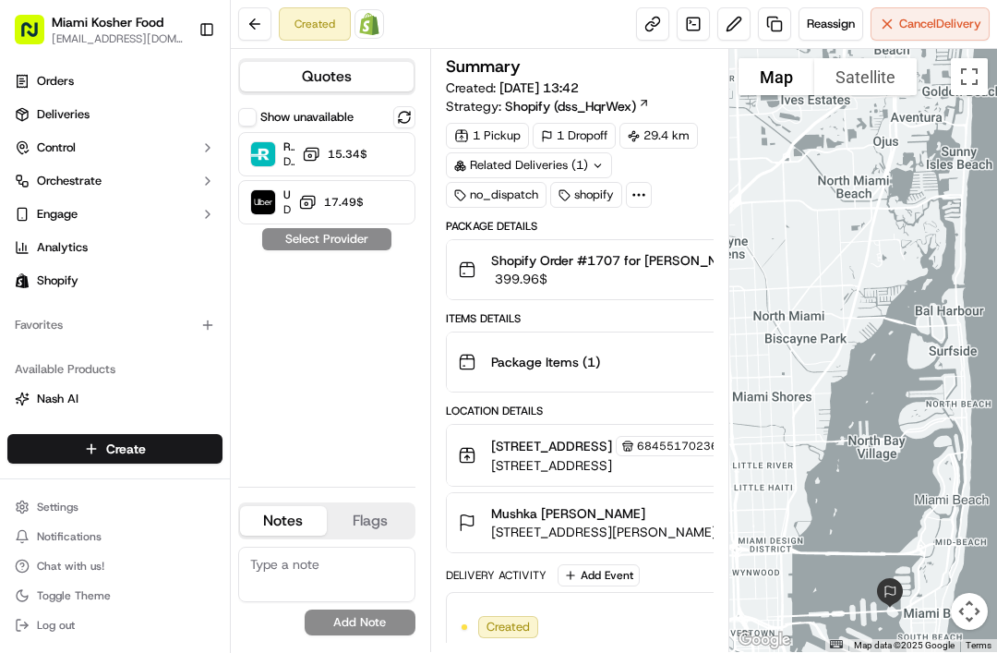
click at [326, 201] on span "‏17.49 ‏$" at bounding box center [341, 202] width 43 height 15
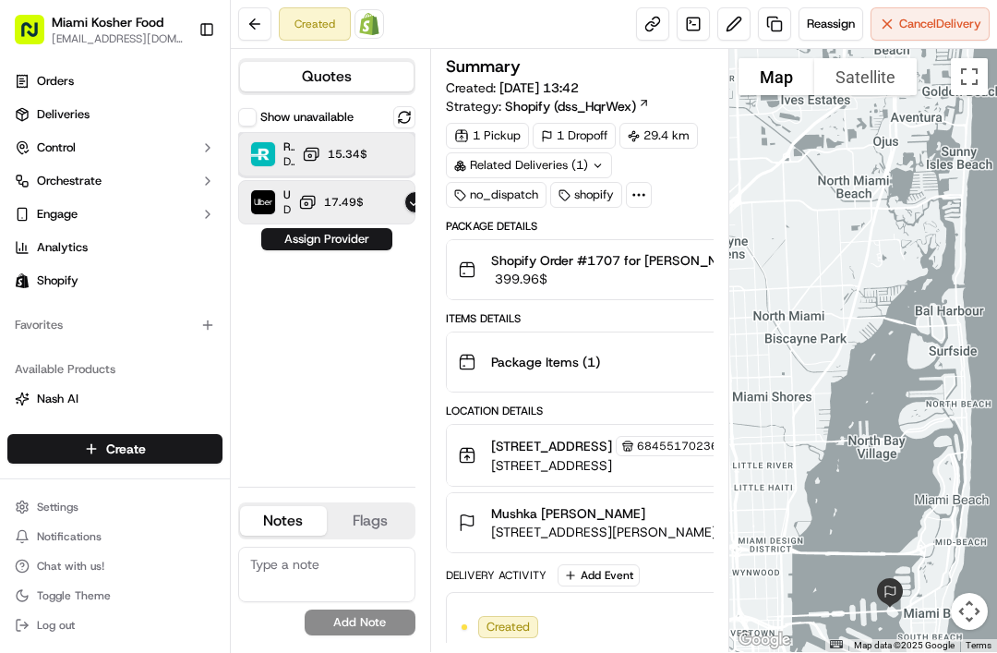
click at [367, 147] on div "Roadie (P2P) Dropoff ETA - ‏15.34 ‏$" at bounding box center [326, 154] width 177 height 44
click at [366, 244] on button "Assign Provider" at bounding box center [326, 239] width 131 height 22
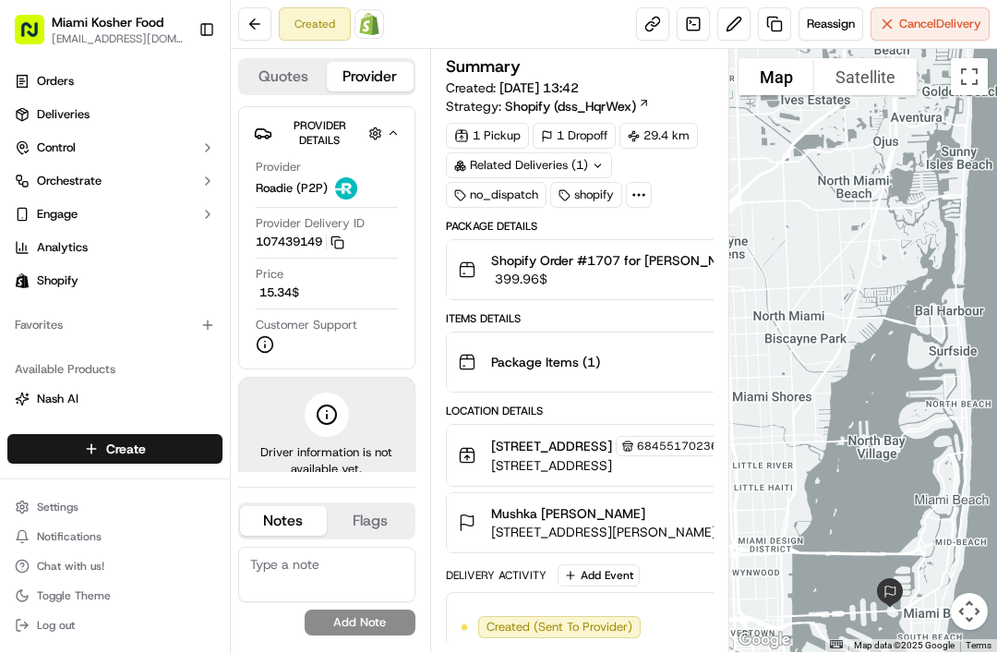
click at [275, 71] on button "Quotes" at bounding box center [283, 77] width 87 height 30
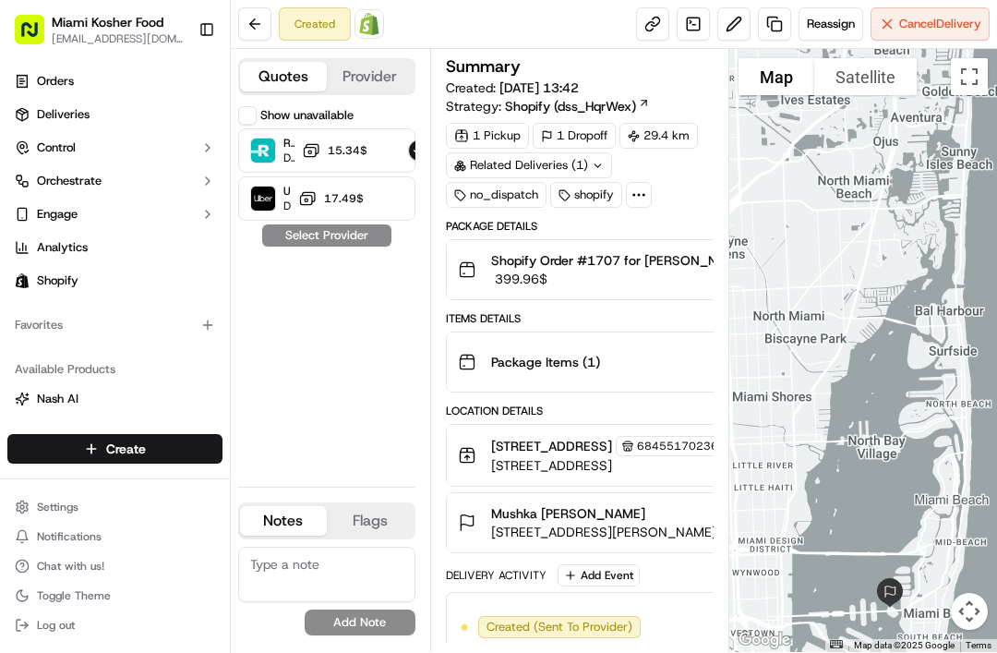
click at [355, 66] on button "Provider" at bounding box center [370, 77] width 87 height 30
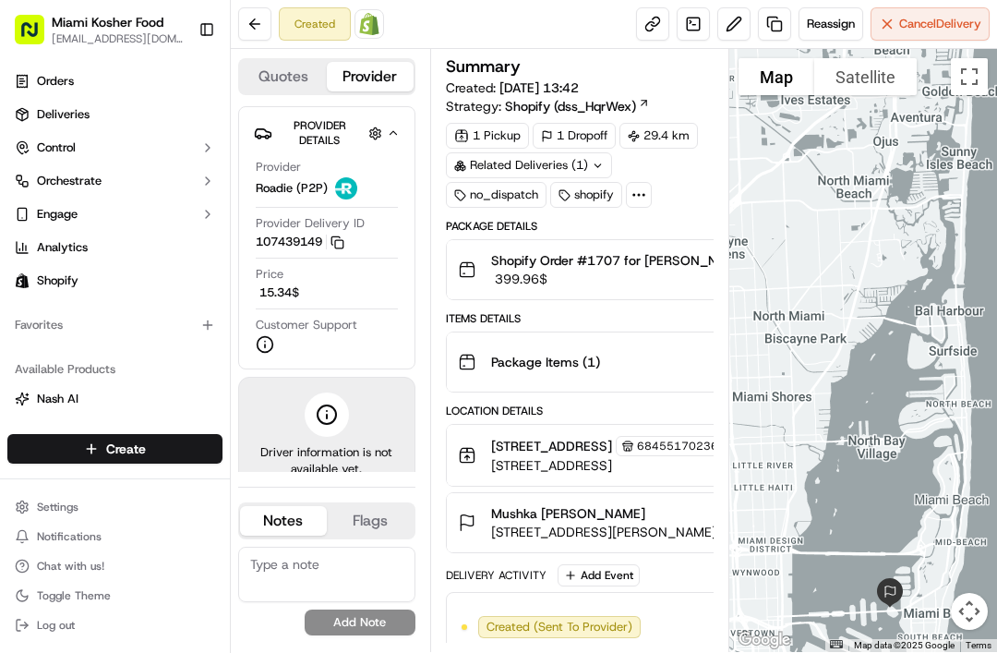
click at [904, 32] on button "Cancel Delivery" at bounding box center [930, 23] width 119 height 33
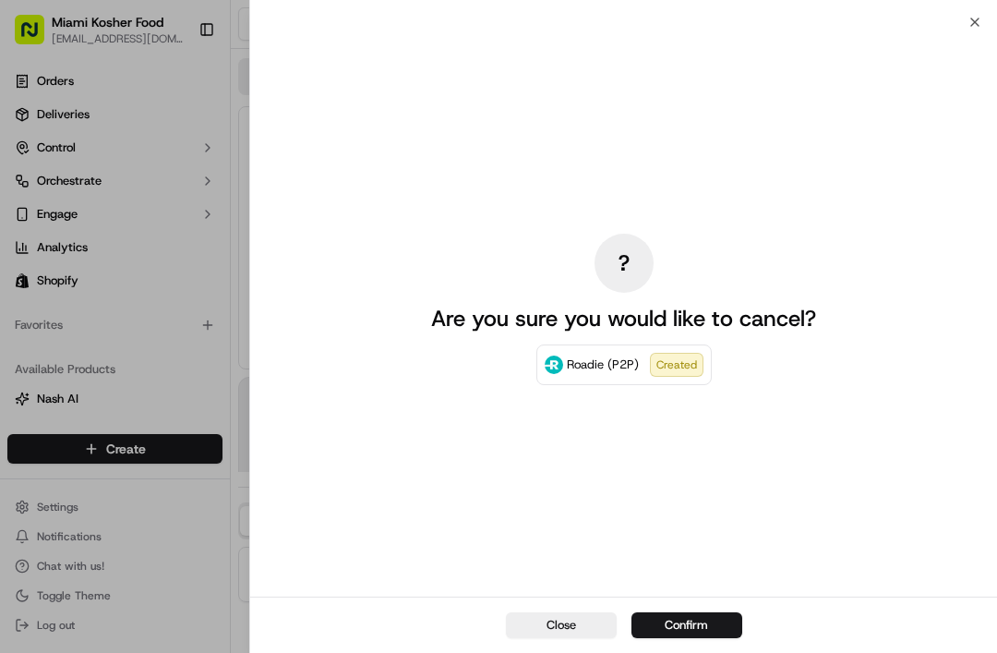
click at [662, 636] on button "Confirm" at bounding box center [687, 625] width 111 height 26
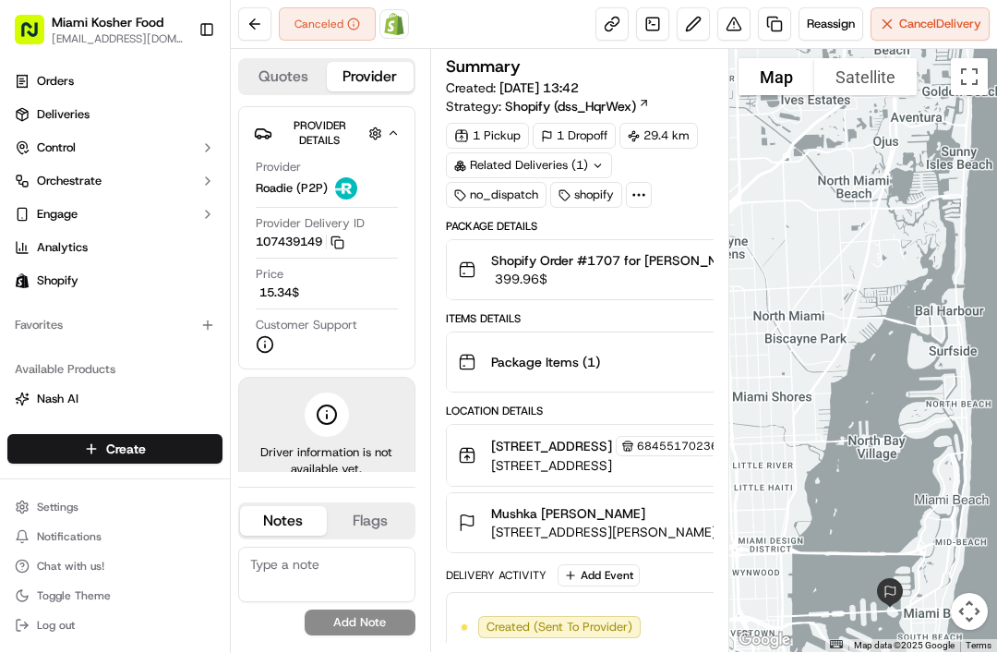
click at [954, 26] on span "Cancel Delivery" at bounding box center [940, 24] width 82 height 17
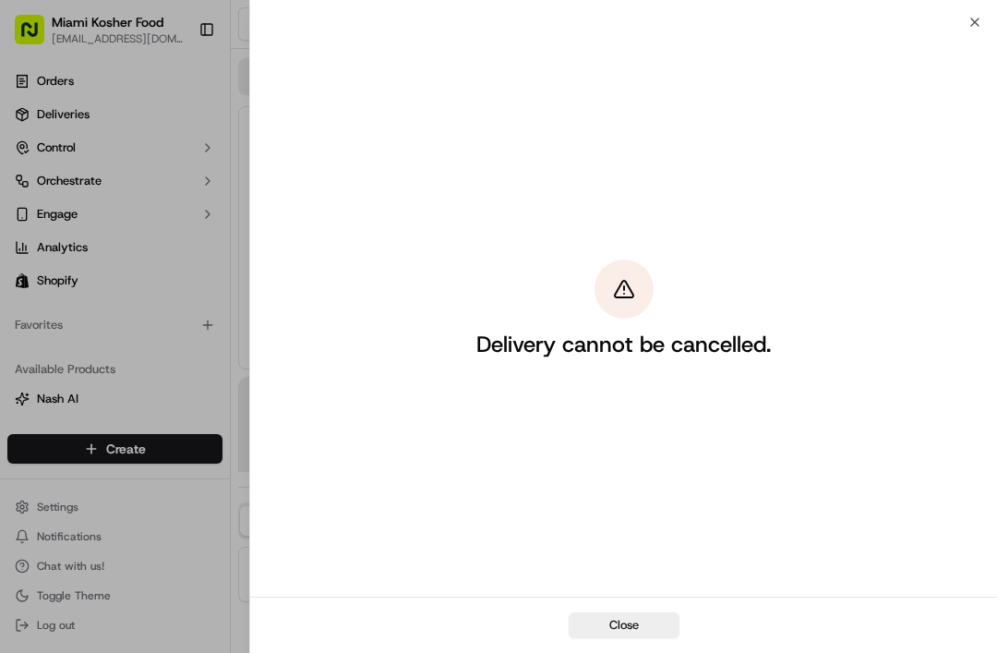
click at [609, 633] on button "Close" at bounding box center [624, 625] width 111 height 26
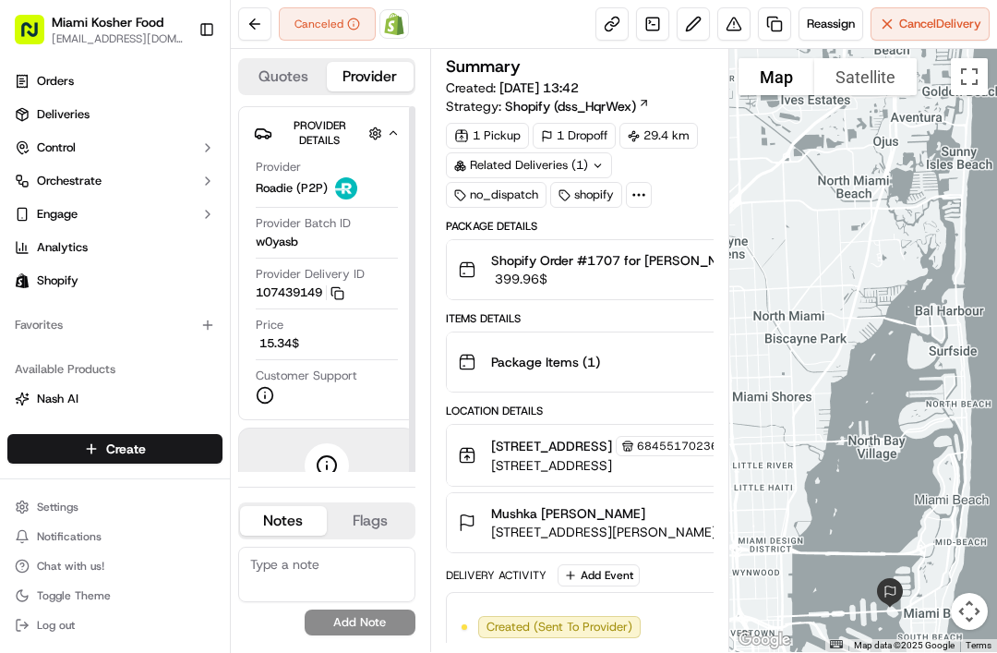
click at [264, 76] on button "Quotes" at bounding box center [283, 77] width 87 height 30
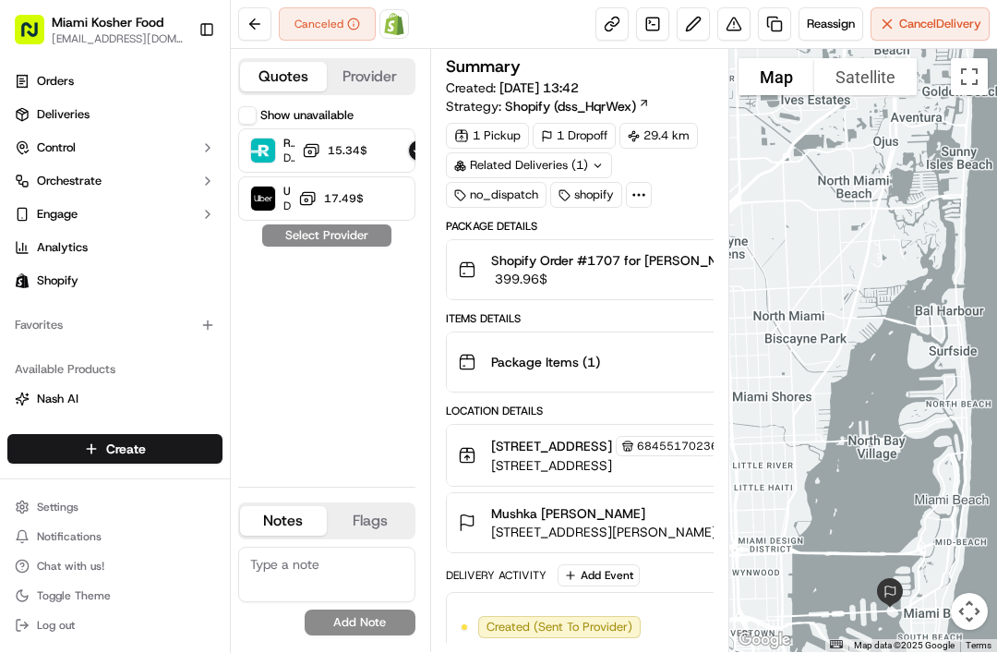
click at [338, 151] on span "‏15.34 ‏$" at bounding box center [345, 150] width 43 height 15
click at [344, 203] on span "‏17.49 ‏$" at bounding box center [341, 198] width 43 height 15
click at [376, 195] on div "Uber Dropoff ETA 1 hour ‏17.49 ‏$" at bounding box center [326, 198] width 177 height 44
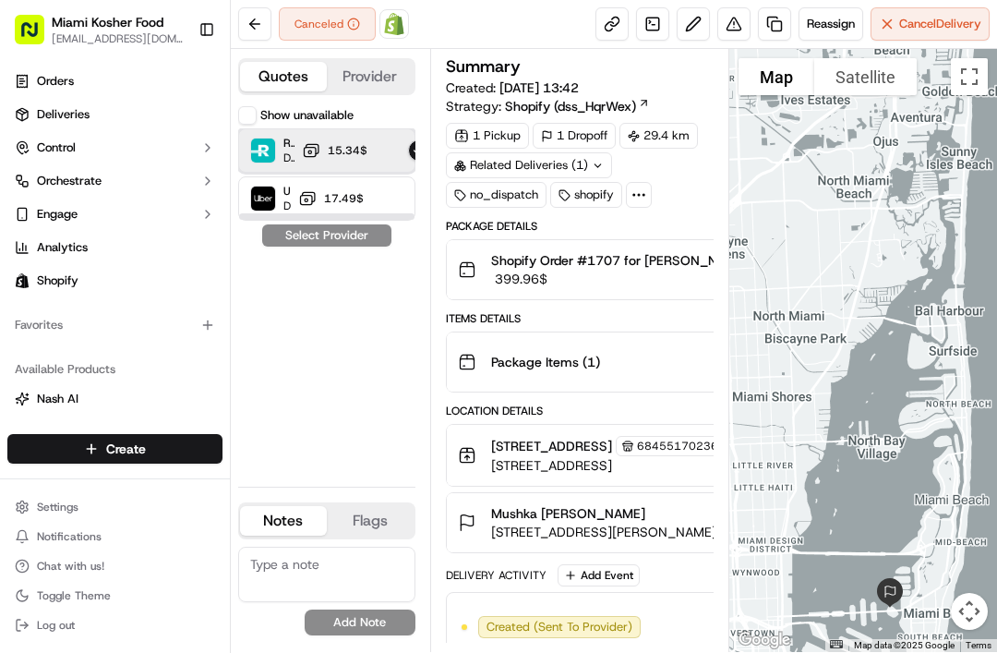
click at [380, 156] on div "Roadie (P2P) Dropoff ETA - ‏15.34 ‏$" at bounding box center [326, 150] width 177 height 44
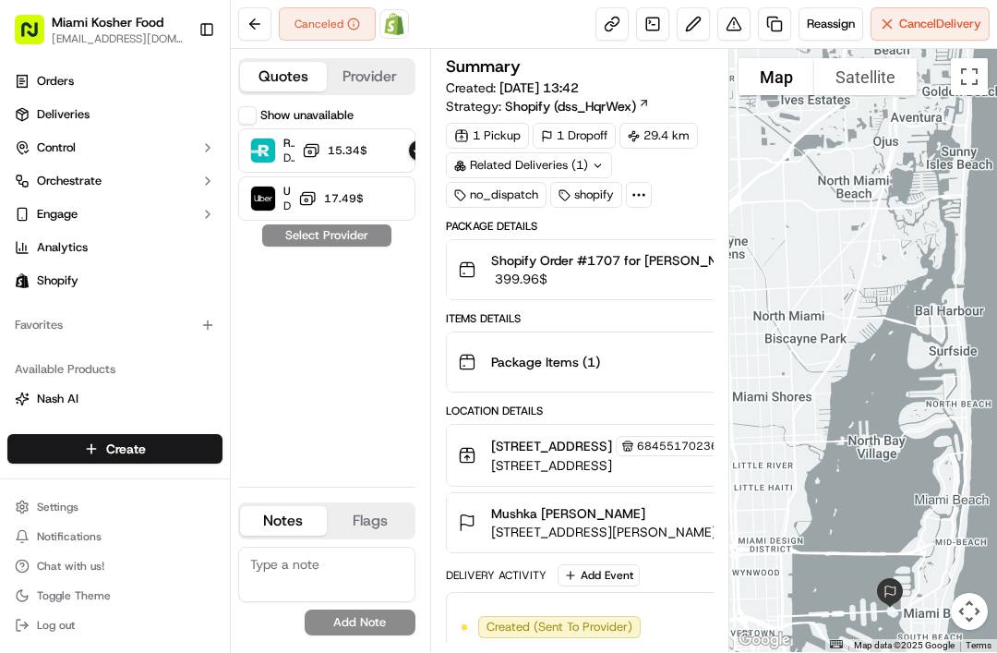
click at [973, 29] on span "Cancel Delivery" at bounding box center [940, 24] width 82 height 17
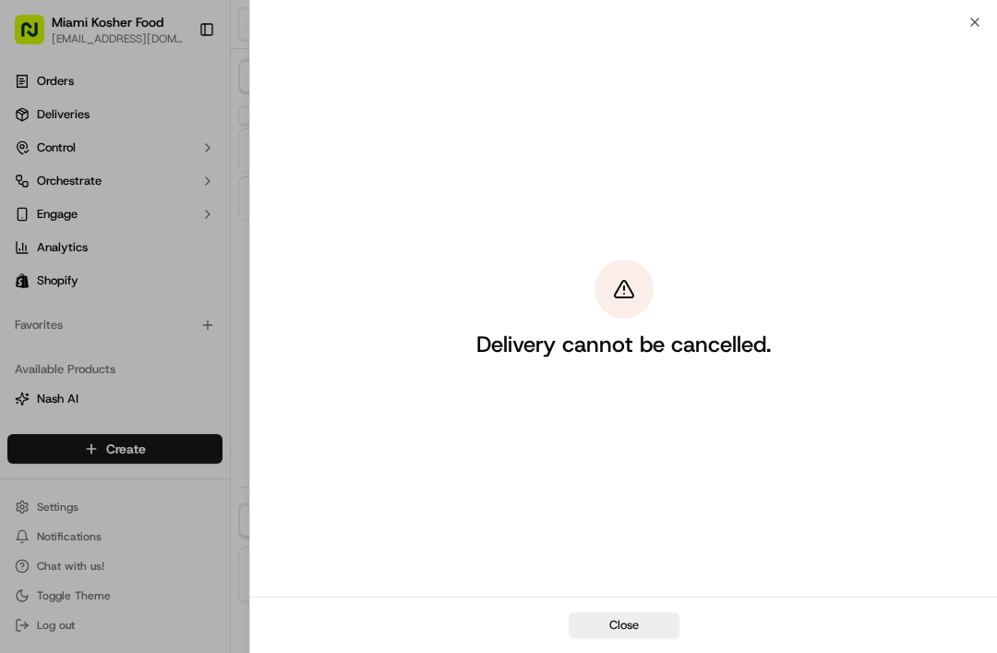
click at [992, 30] on div "Delivery cannot be cancelled." at bounding box center [623, 309] width 747 height 574
click at [996, 17] on div "Close Delivery cannot be cancelled. Close" at bounding box center [623, 326] width 748 height 653
click at [969, 18] on icon "button" at bounding box center [975, 22] width 15 height 15
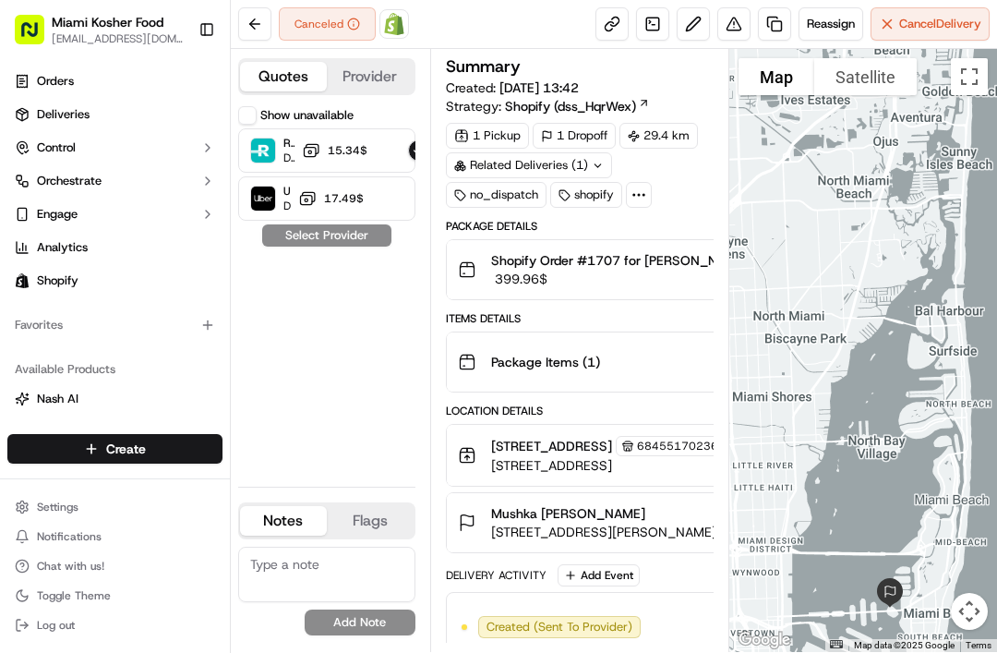
click at [835, 28] on span "Reassign" at bounding box center [831, 24] width 48 height 17
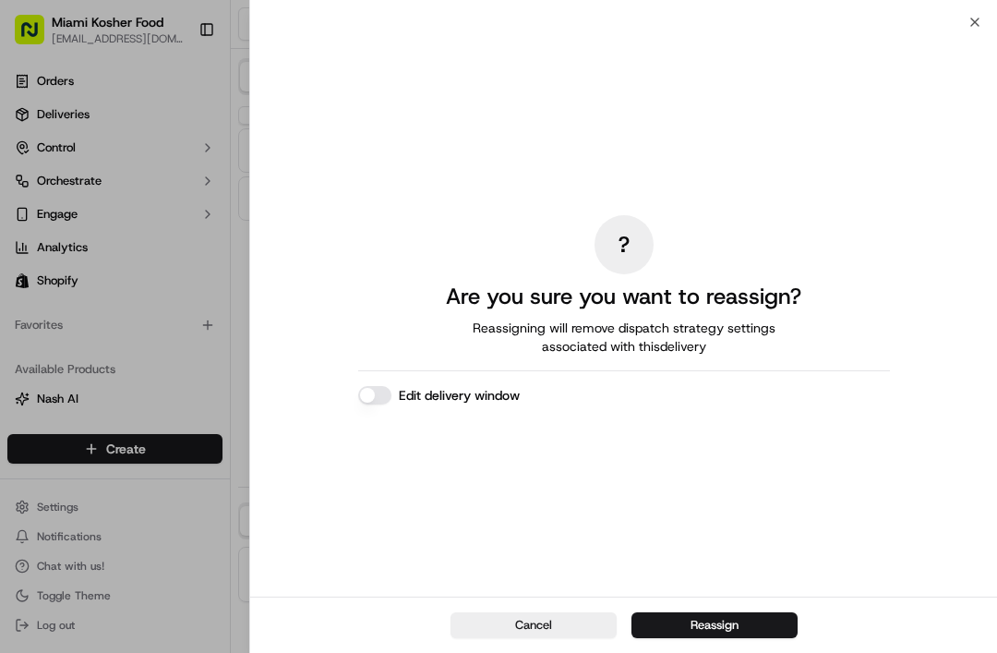
click at [968, 19] on icon "button" at bounding box center [975, 22] width 15 height 15
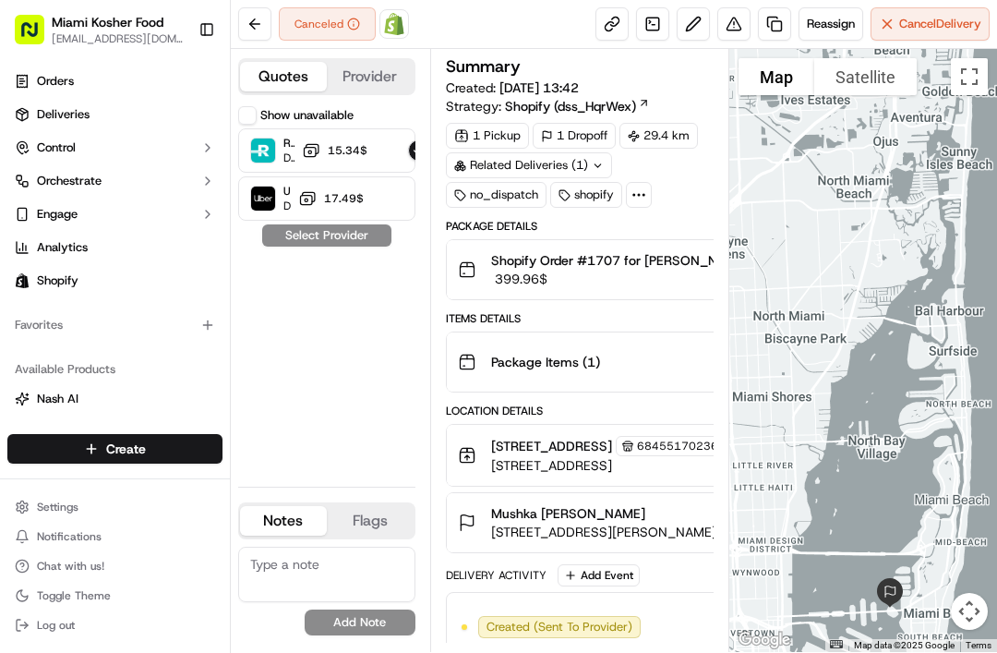
click at [692, 25] on button at bounding box center [693, 23] width 33 height 33
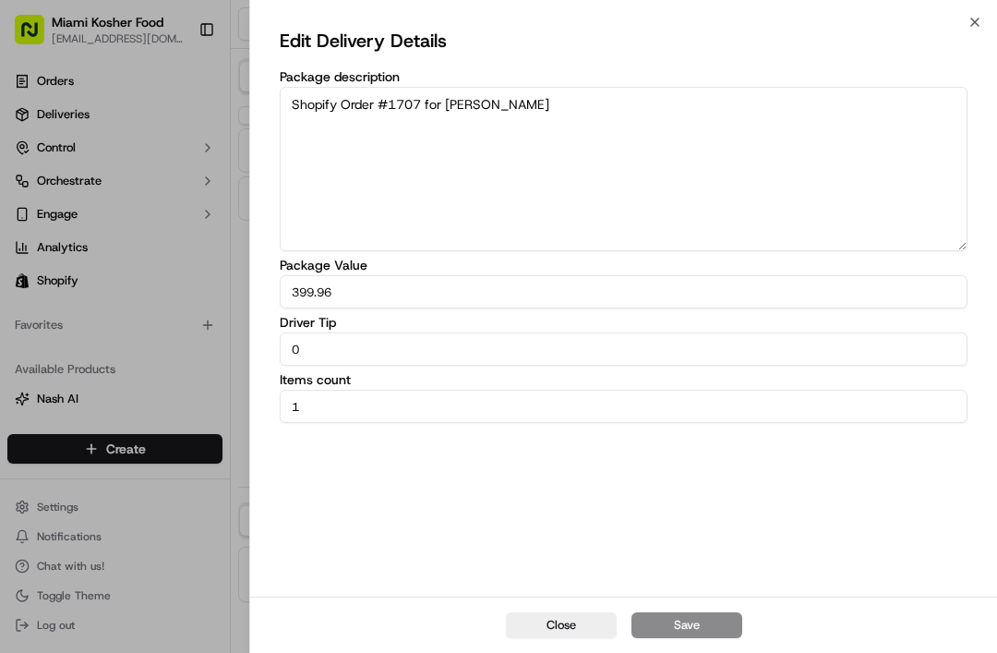
click at [494, 299] on input "399.96" at bounding box center [624, 291] width 688 height 33
click at [971, 53] on div "Edit Delivery Details Package description Shopify Order #1707 for menachem rapo…" at bounding box center [623, 309] width 747 height 574
click at [970, 52] on div "Edit Delivery Details Package description Shopify Order #1707 for menachem rapo…" at bounding box center [623, 309] width 747 height 574
click at [978, 19] on icon "button" at bounding box center [974, 21] width 7 height 7
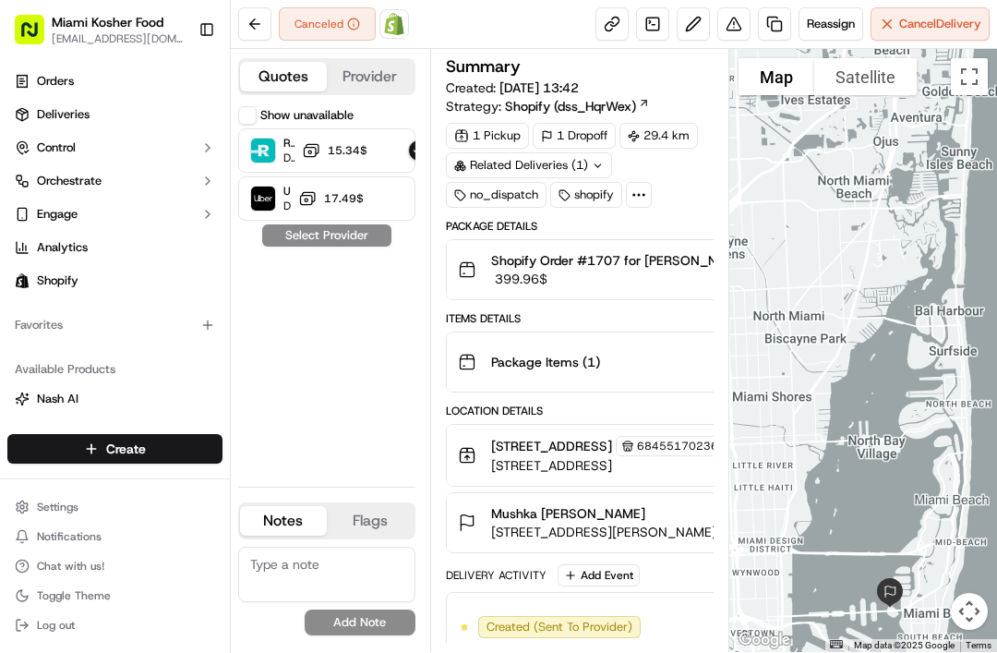
click at [350, 535] on button "Flags" at bounding box center [370, 521] width 87 height 30
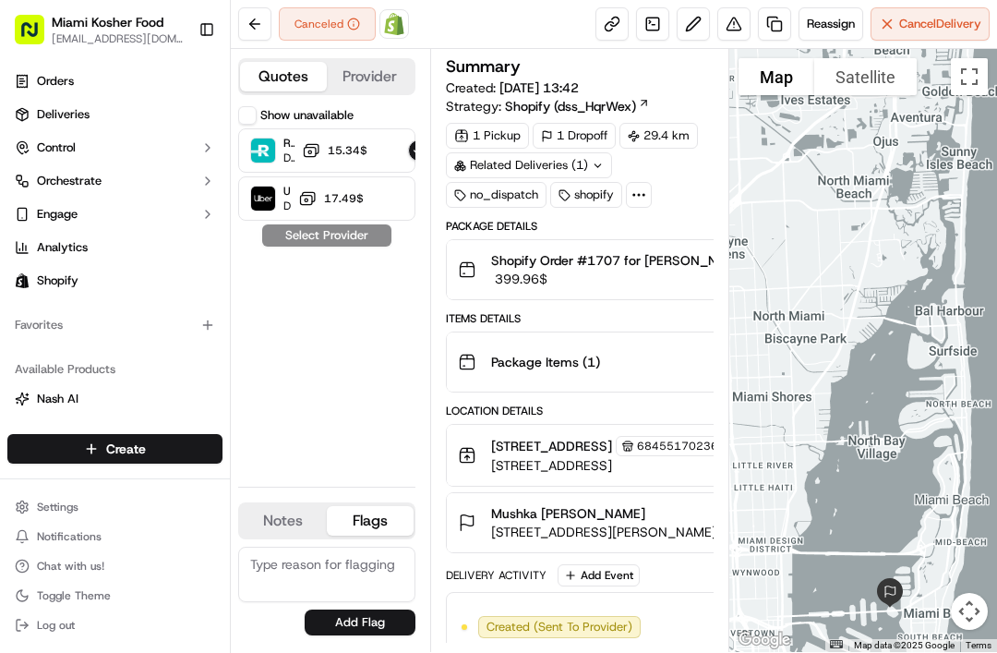
click at [373, 535] on button "Flags" at bounding box center [370, 521] width 87 height 30
click at [365, 88] on button "Provider" at bounding box center [370, 77] width 87 height 30
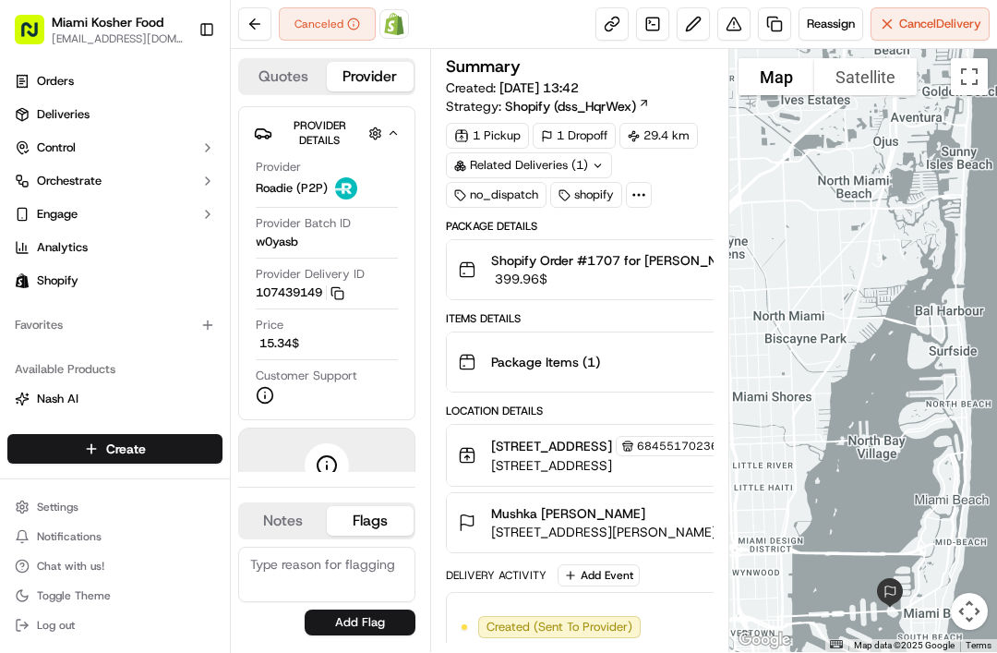
click at [285, 535] on button "Notes" at bounding box center [283, 521] width 87 height 30
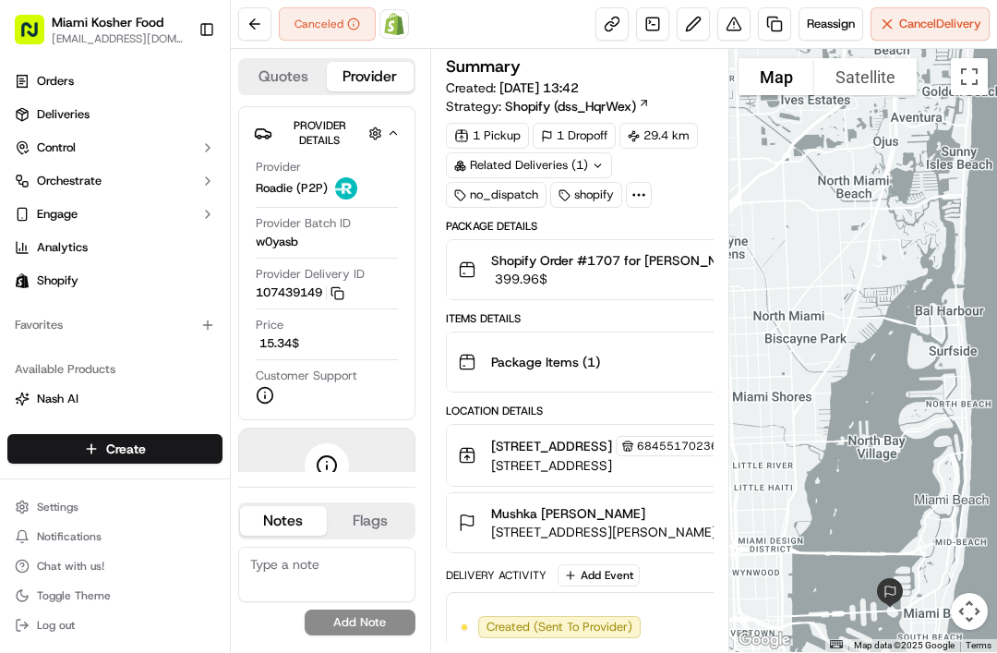
click at [349, 535] on button "Flags" at bounding box center [370, 521] width 87 height 30
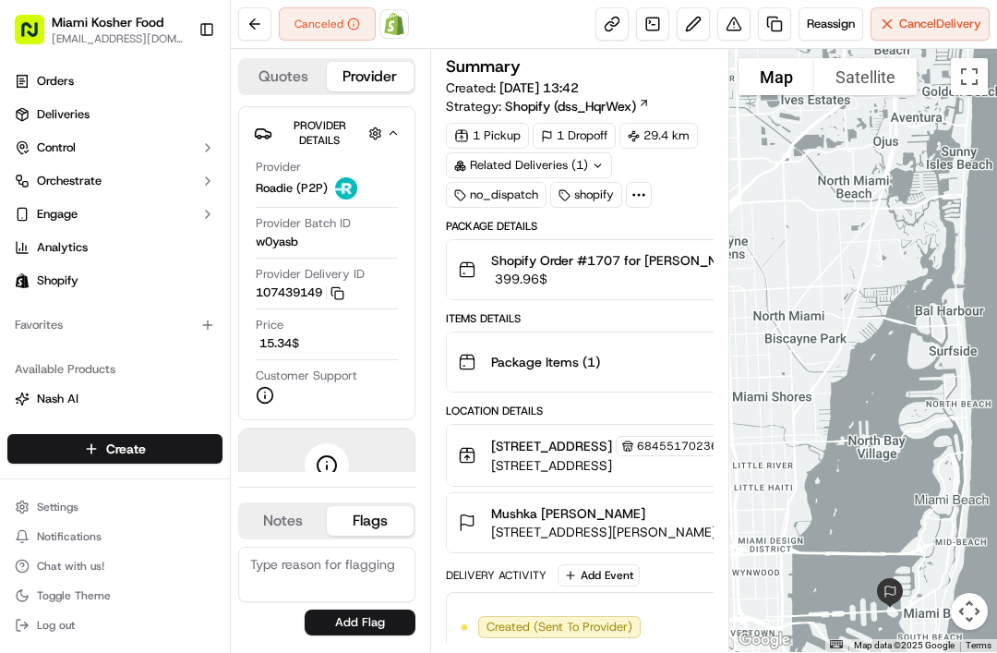
click at [295, 535] on button "Notes" at bounding box center [283, 521] width 87 height 30
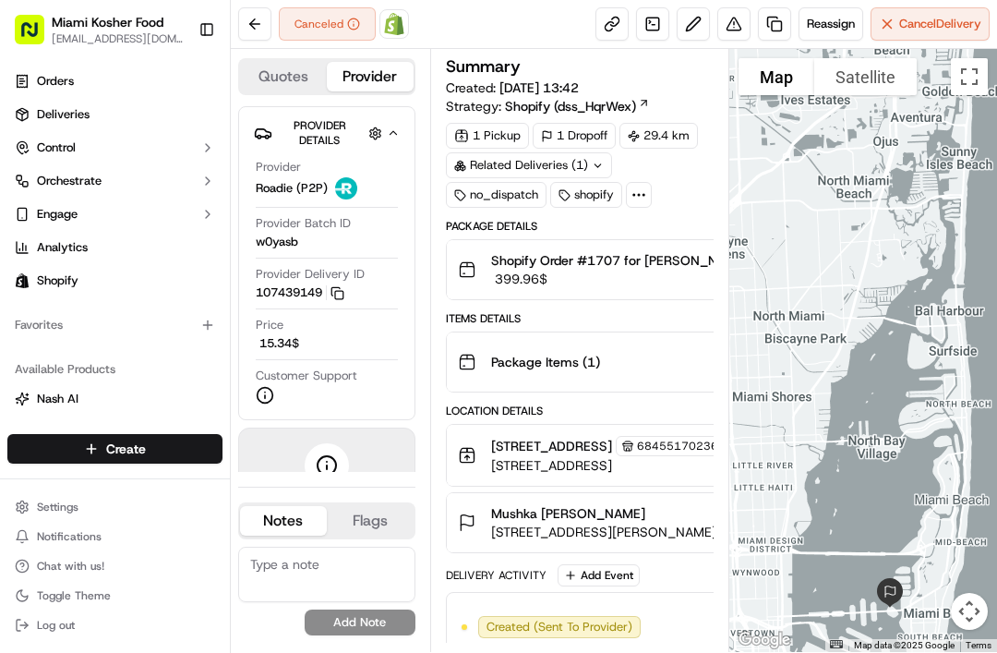
click at [267, 30] on button at bounding box center [254, 23] width 33 height 33
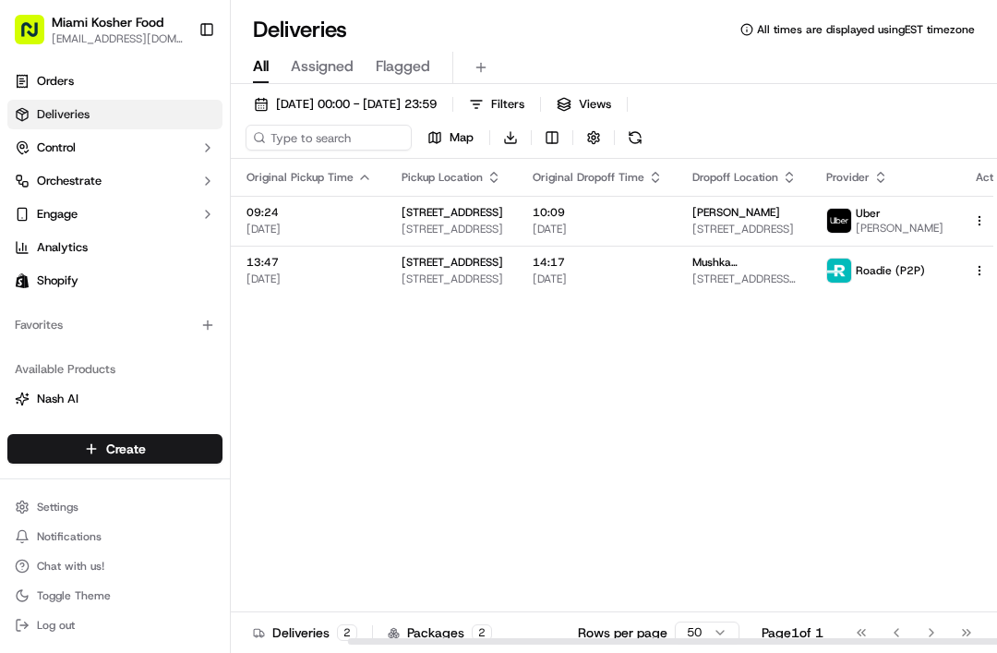
scroll to position [0, 137]
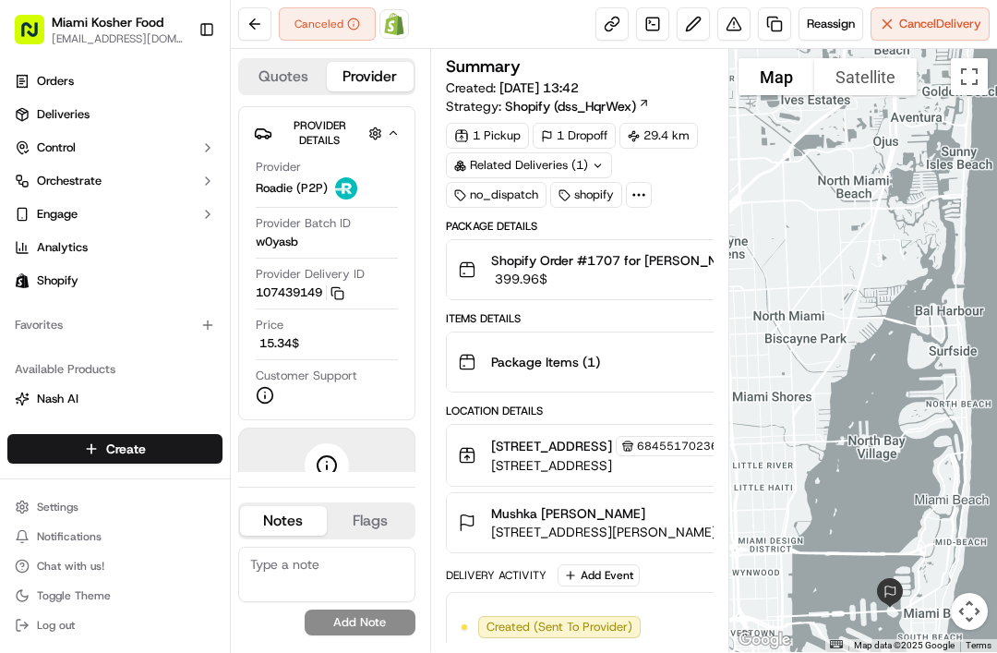
click at [328, 30] on div "Canceled" at bounding box center [327, 23] width 97 height 33
click at [331, 36] on div "Canceled" at bounding box center [327, 23] width 97 height 33
click at [331, 35] on div "Canceled" at bounding box center [327, 23] width 97 height 33
click at [884, 30] on button "Cancel Delivery" at bounding box center [930, 23] width 119 height 33
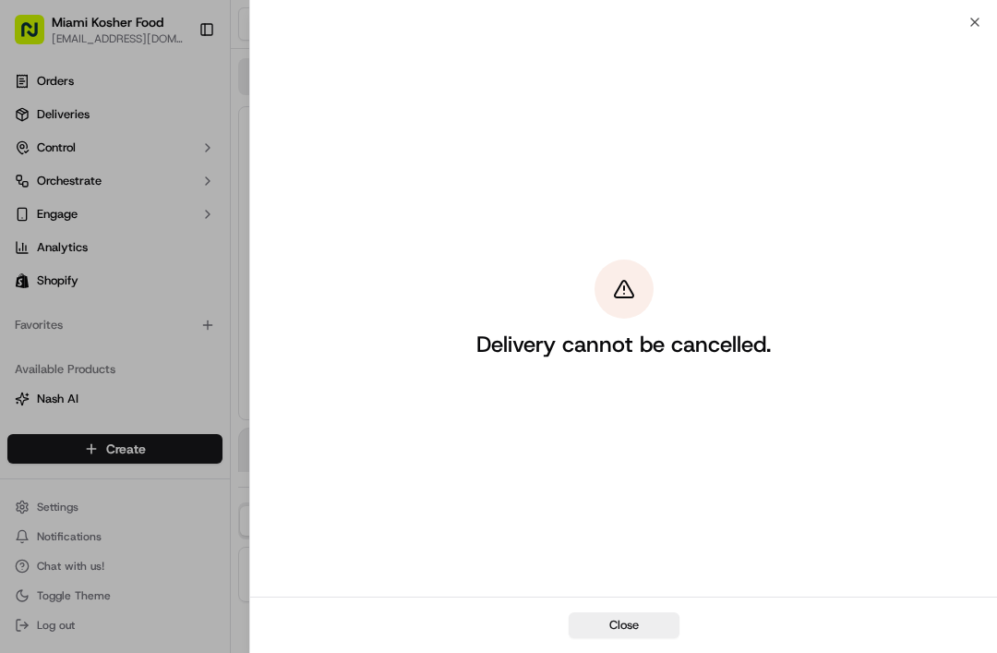
click at [646, 613] on button "Close" at bounding box center [624, 625] width 111 height 26
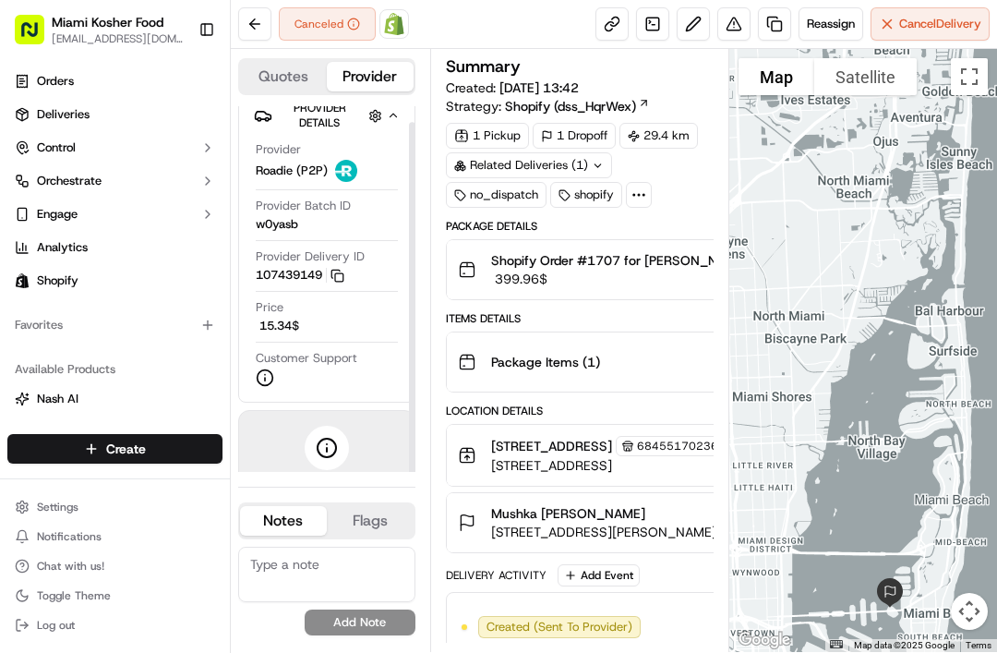
scroll to position [17, 0]
click at [838, 18] on span "Reassign" at bounding box center [831, 24] width 48 height 17
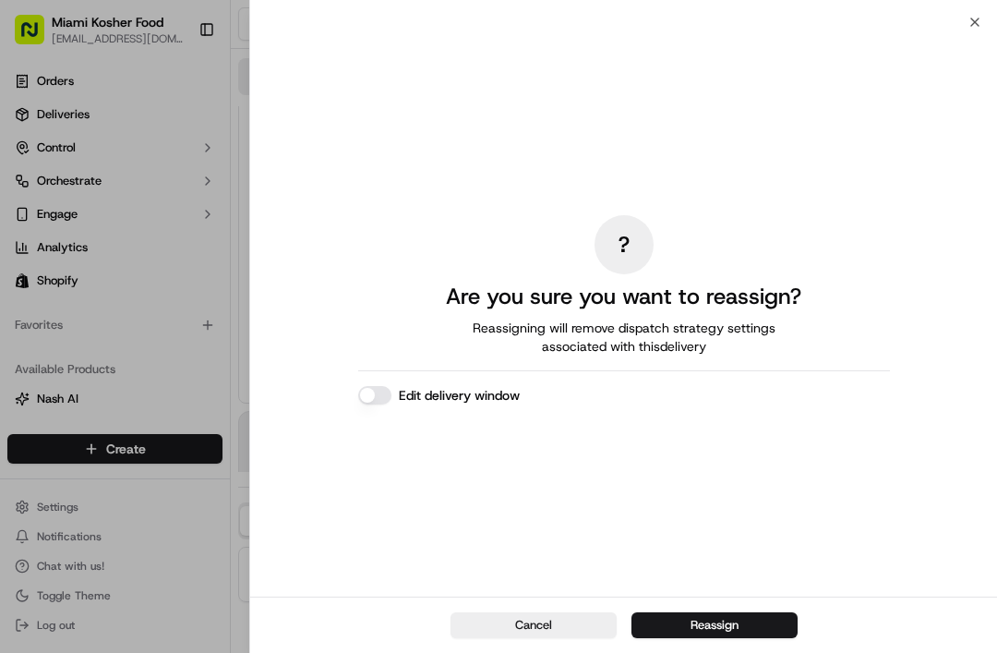
click at [374, 386] on button "Edit delivery window" at bounding box center [374, 395] width 33 height 18
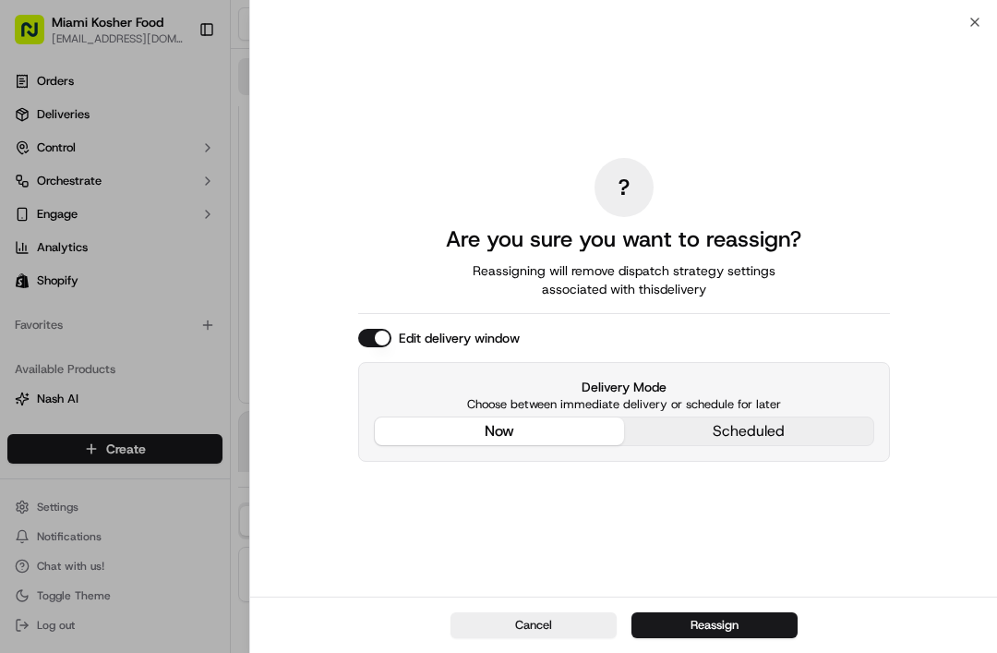
click at [779, 636] on button "Reassign" at bounding box center [715, 625] width 166 height 26
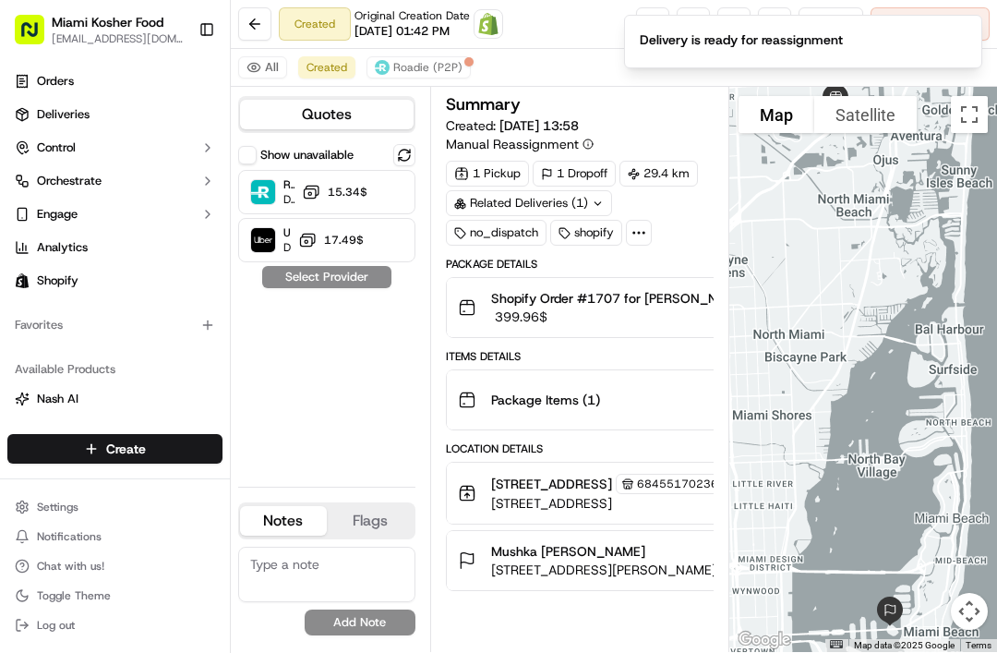
click at [395, 154] on button at bounding box center [404, 155] width 22 height 22
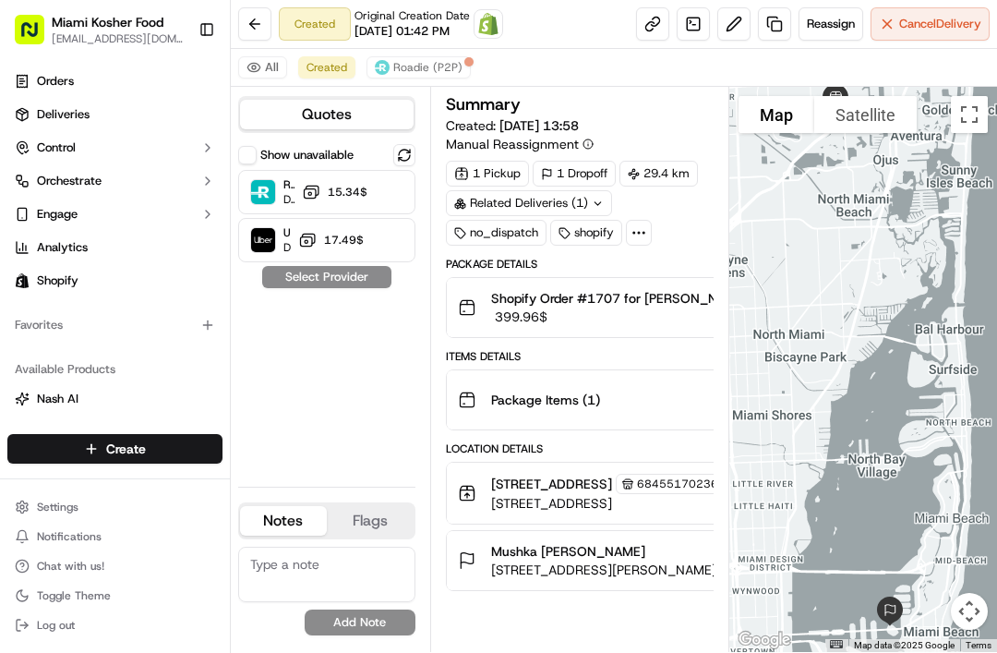
click at [355, 244] on span "‏17.49 ‏$" at bounding box center [341, 240] width 43 height 15
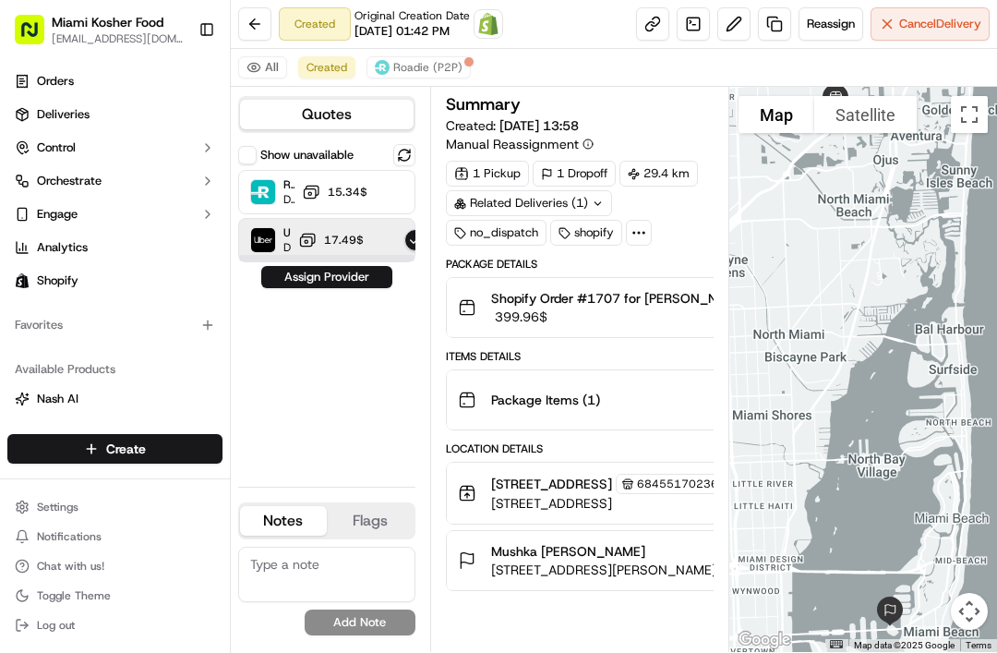
click at [342, 287] on button "Assign Provider" at bounding box center [326, 277] width 131 height 22
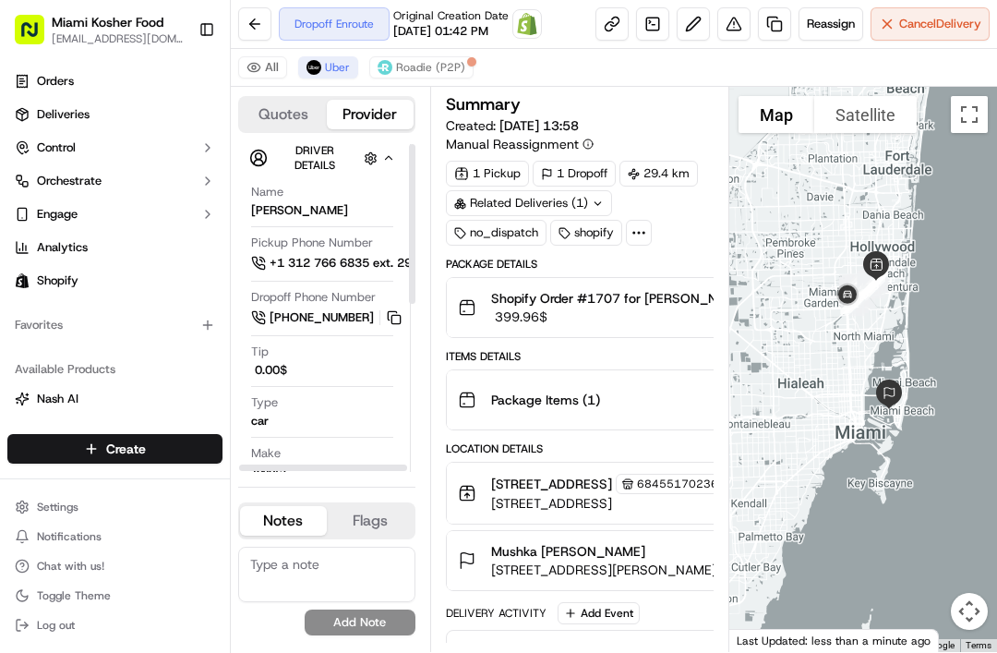
scroll to position [0, 0]
